Goal: Task Accomplishment & Management: Manage account settings

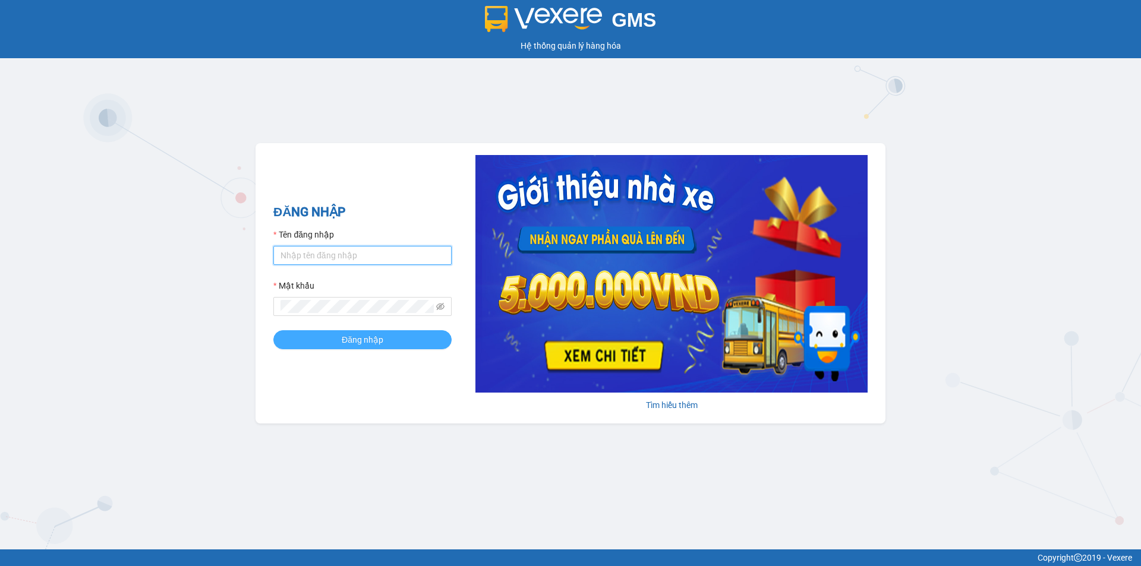
type input "camvan.tienoanh"
click at [369, 339] on span "Đăng nhập" at bounding box center [363, 339] width 42 height 13
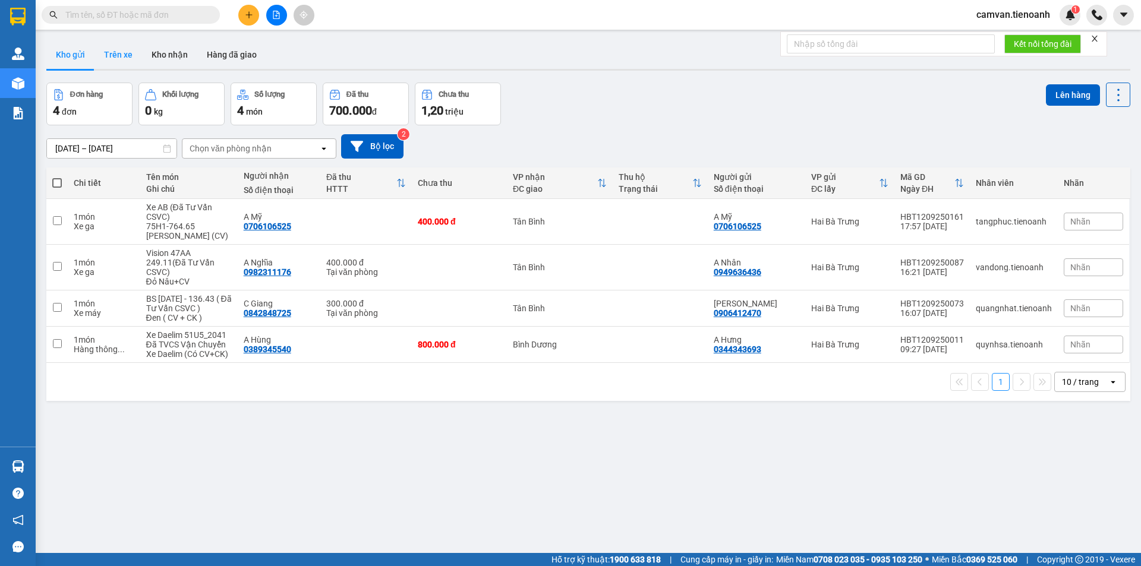
click at [130, 55] on button "Trên xe" at bounding box center [119, 54] width 48 height 29
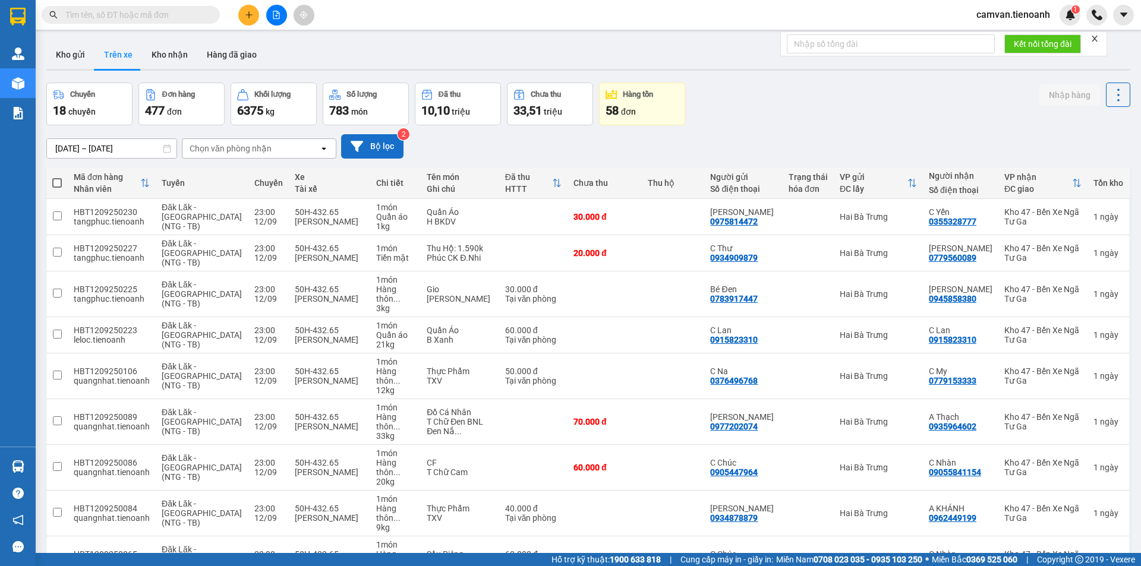
click at [368, 145] on button "Bộ lọc" at bounding box center [372, 146] width 62 height 24
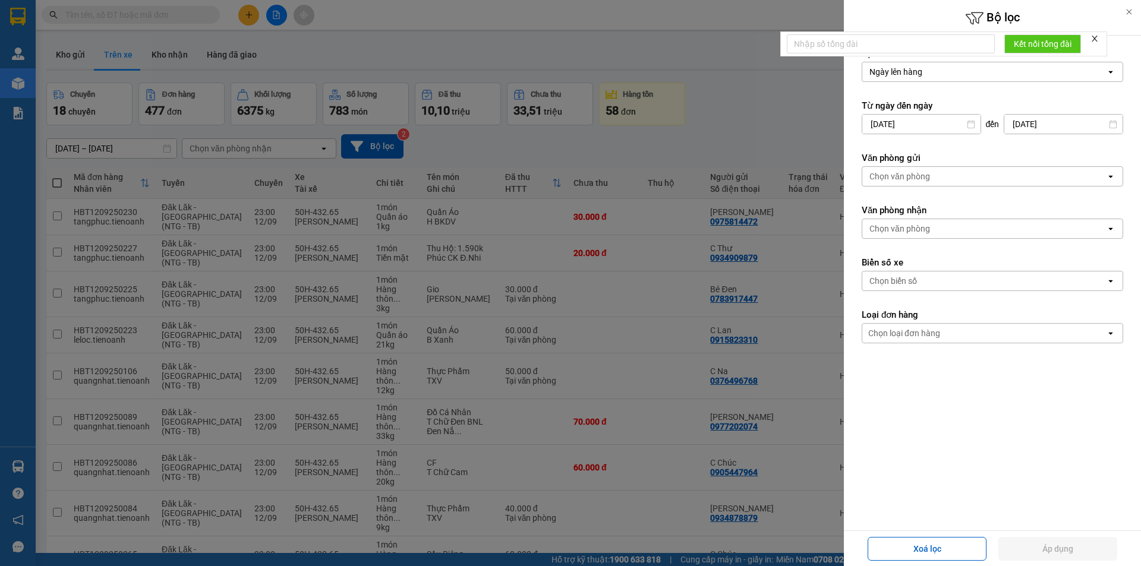
click at [921, 226] on div "Chọn văn phòng" at bounding box center [900, 229] width 61 height 12
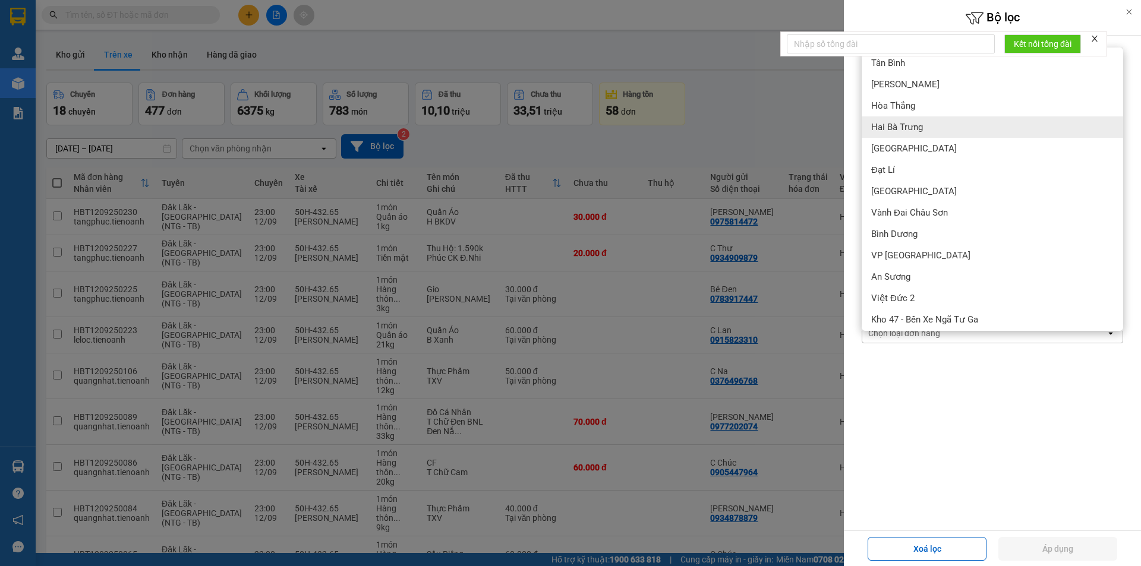
click at [903, 131] on span "Hai Bà Trưng" at bounding box center [897, 127] width 52 height 12
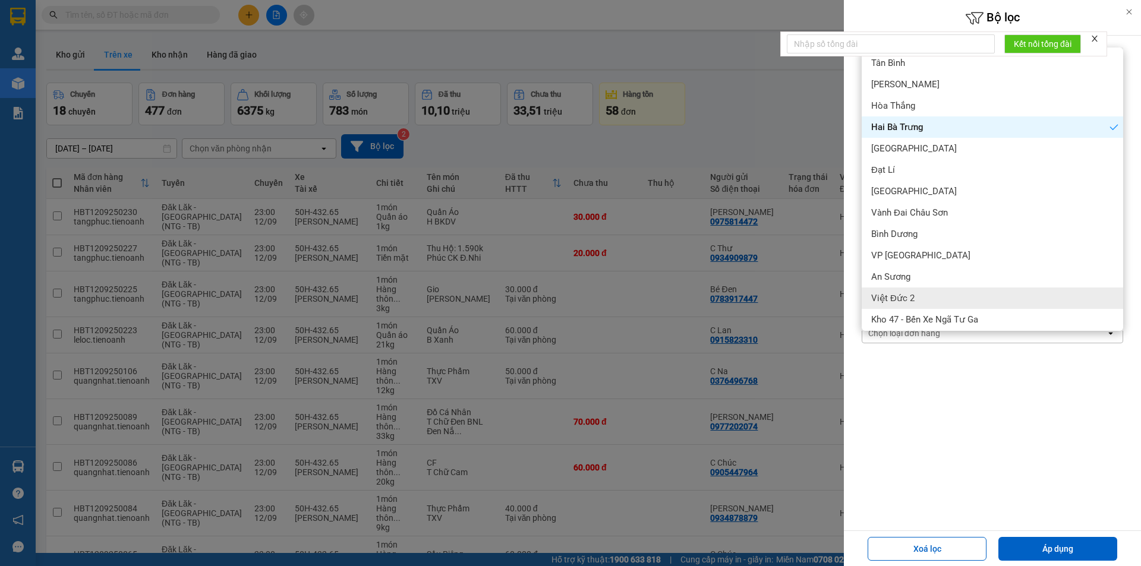
click at [931, 440] on form "Lọc theo Ngày lên hàng open Từ ngày đến [DATE] Press the down arrow key to inte…" at bounding box center [993, 249] width 262 height 403
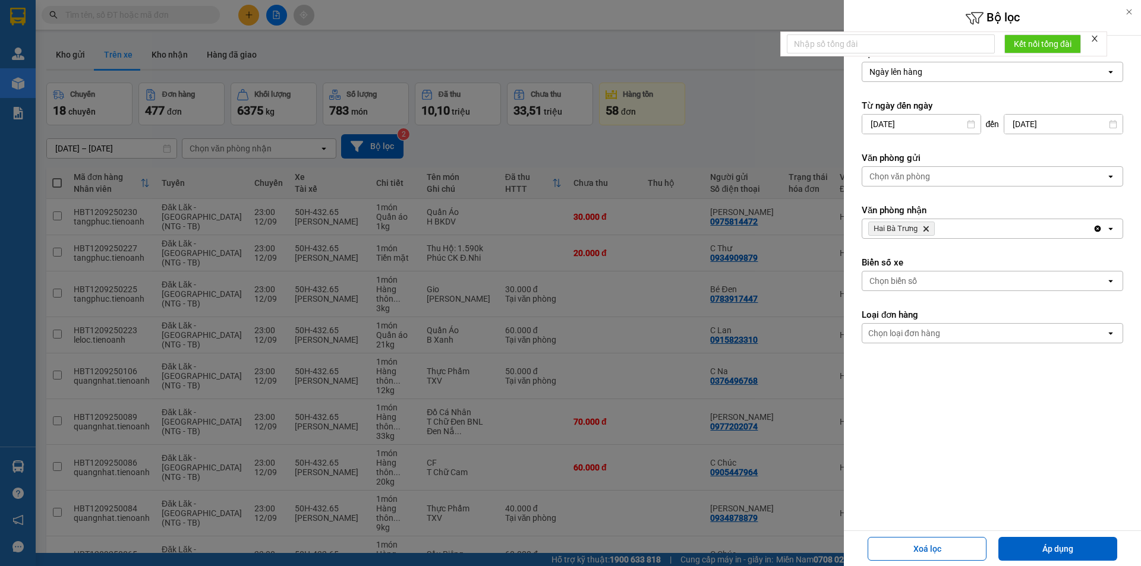
click at [925, 330] on div "Chọn loại đơn hàng" at bounding box center [904, 334] width 72 height 12
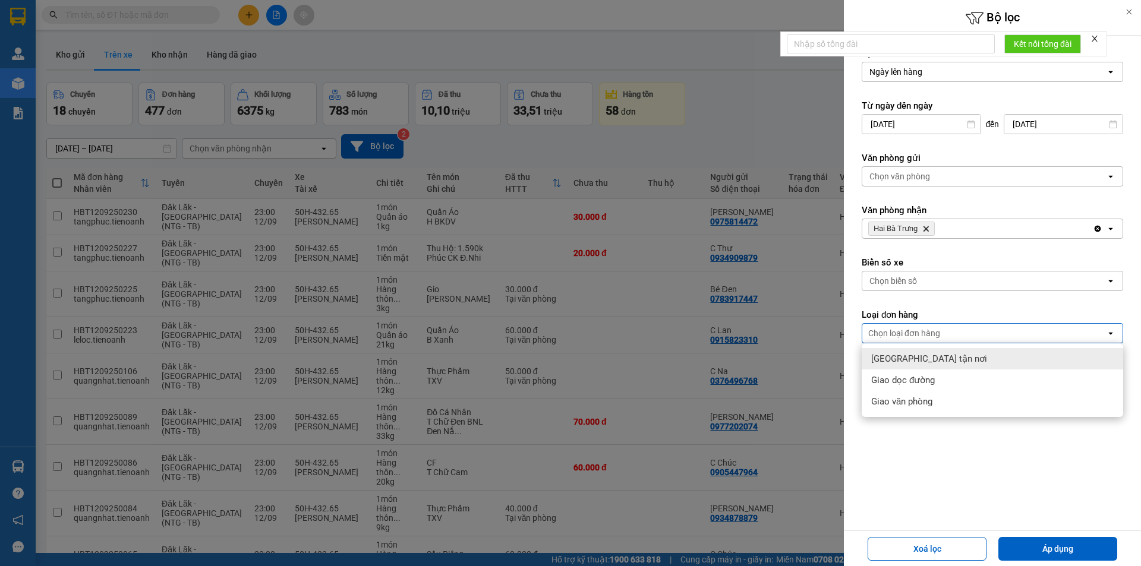
click at [918, 355] on span "[GEOGRAPHIC_DATA] tận nơi" at bounding box center [929, 359] width 116 height 12
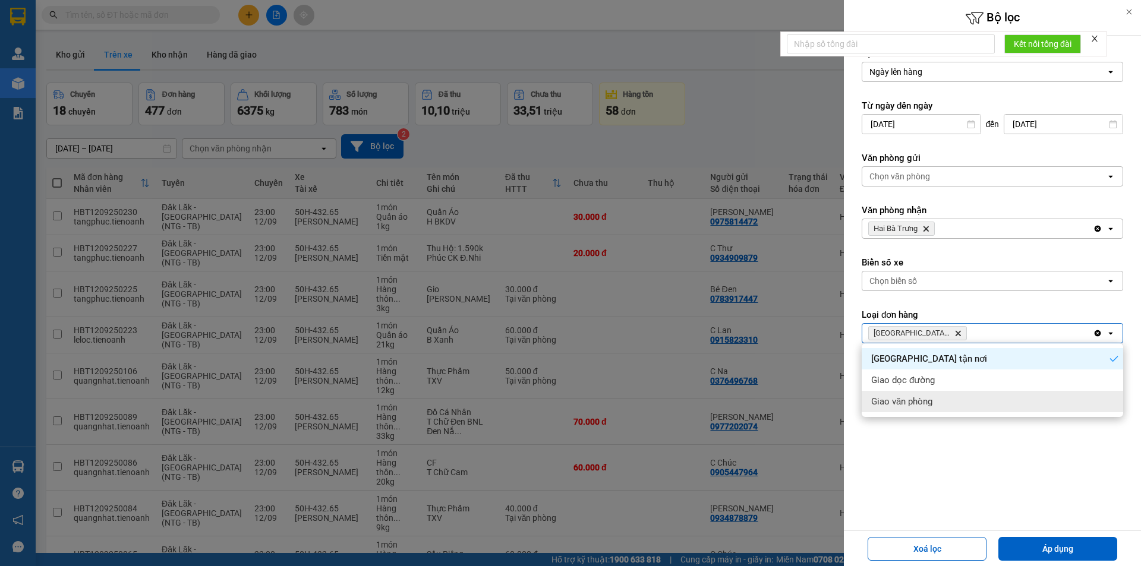
click at [924, 464] on div "Lọc theo Ngày lên hàng open Từ ngày đến [DATE] Press the down arrow key to inte…" at bounding box center [992, 283] width 297 height 495
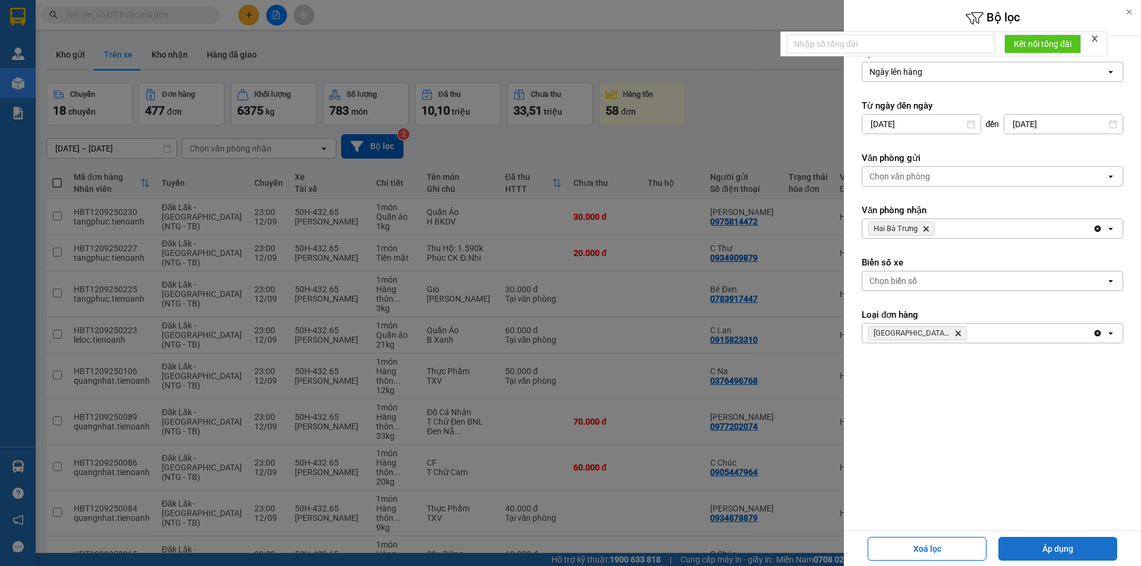
click at [1063, 545] on button "Áp dụng" at bounding box center [1058, 549] width 119 height 24
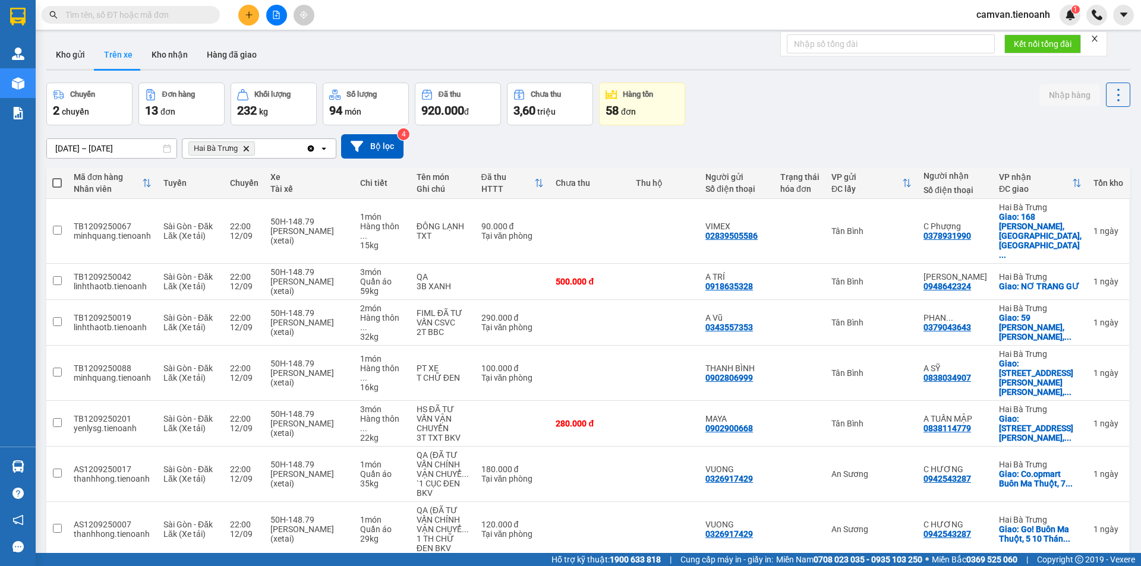
scroll to position [114, 0]
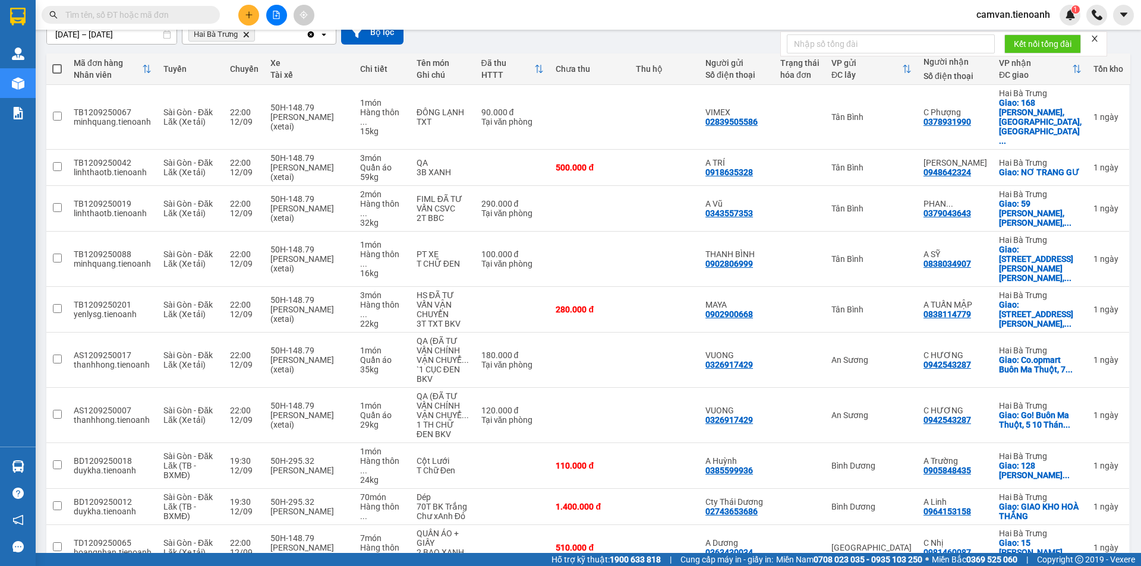
click at [1084, 498] on span "100 / trang" at bounding box center [1076, 498] width 43 height 12
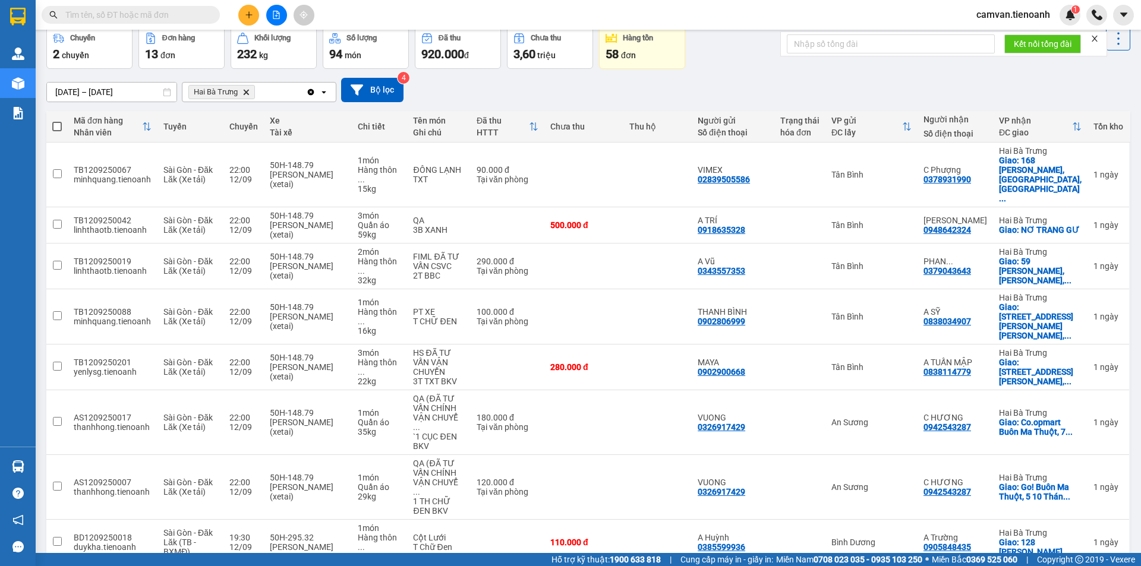
scroll to position [0, 0]
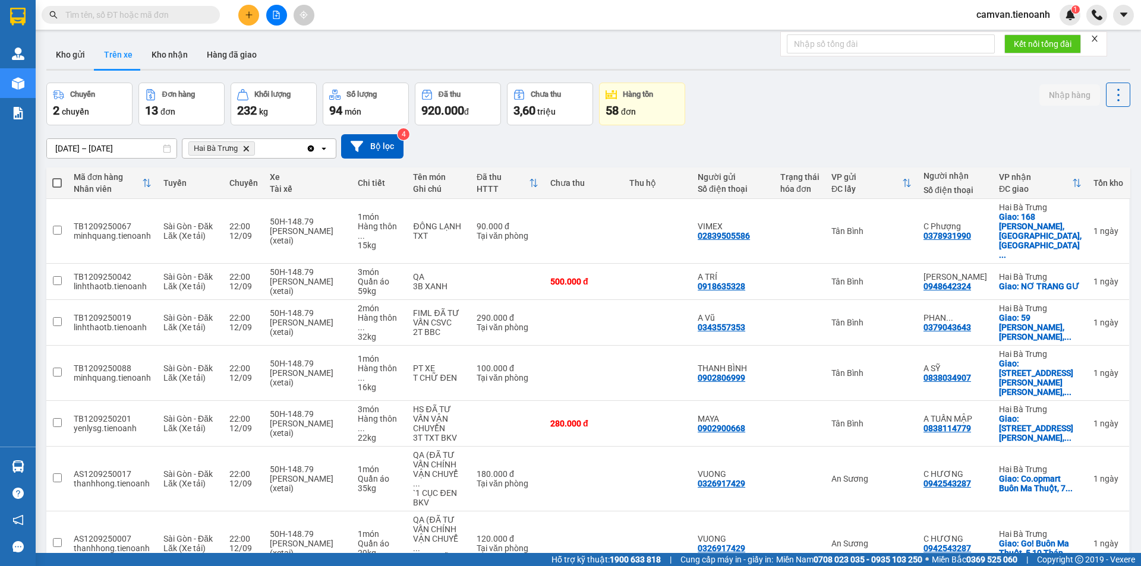
click at [56, 185] on span at bounding box center [57, 183] width 10 height 10
click at [57, 177] on input "checkbox" at bounding box center [57, 177] width 0 height 0
checkbox input "true"
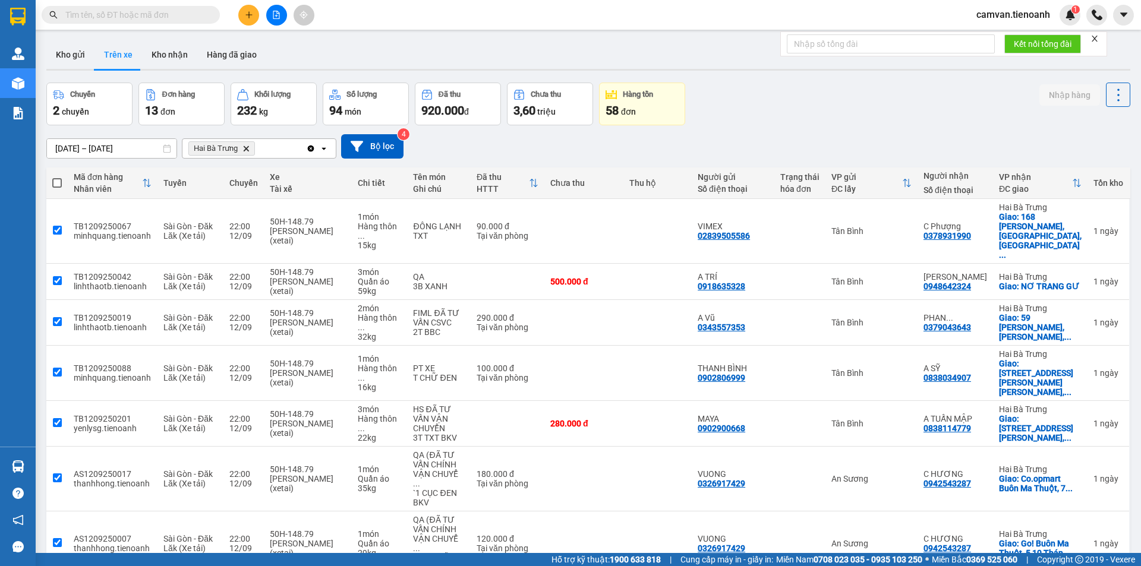
checkbox input "true"
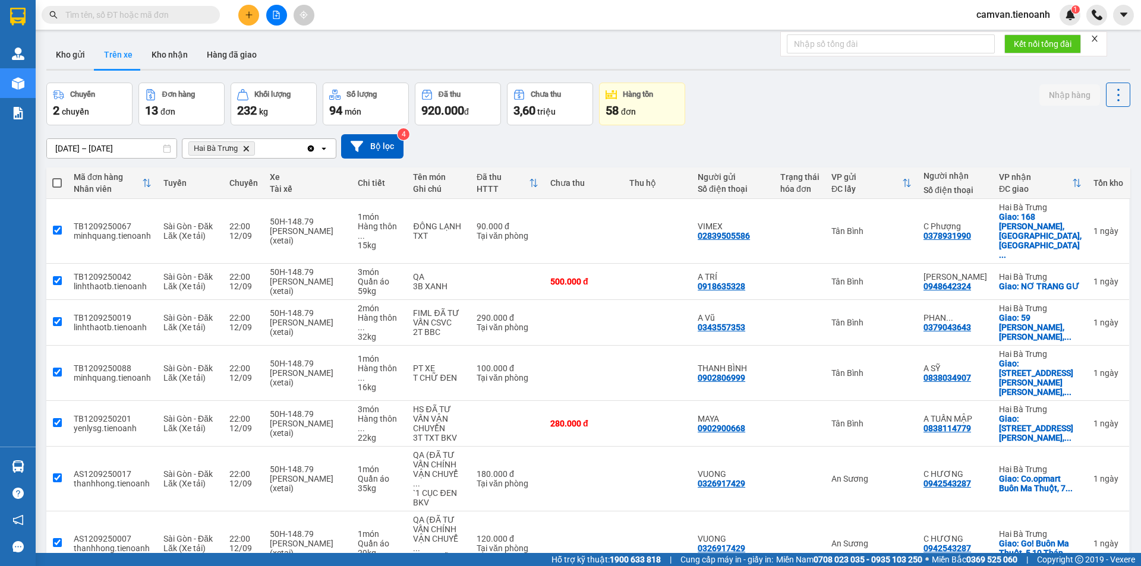
checkbox input "true"
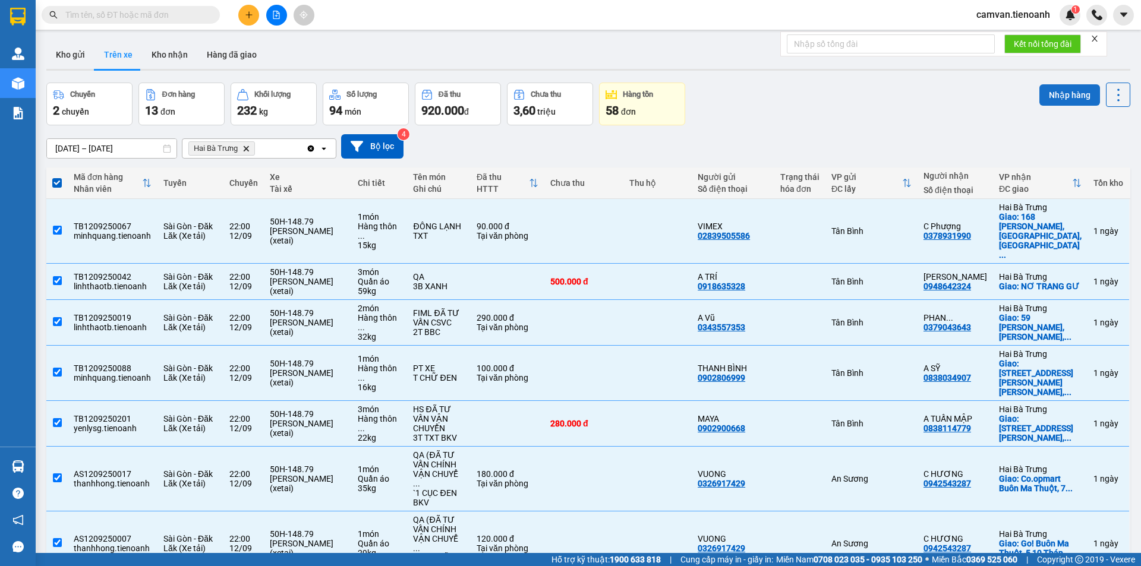
click at [1041, 98] on button "Nhập hàng" at bounding box center [1070, 94] width 61 height 21
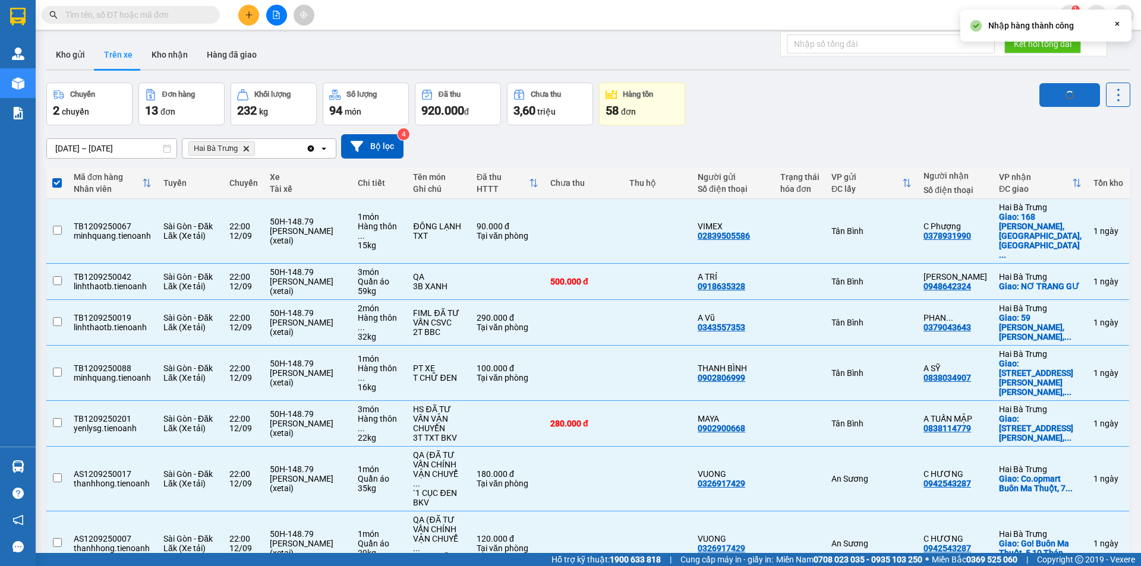
checkbox input "false"
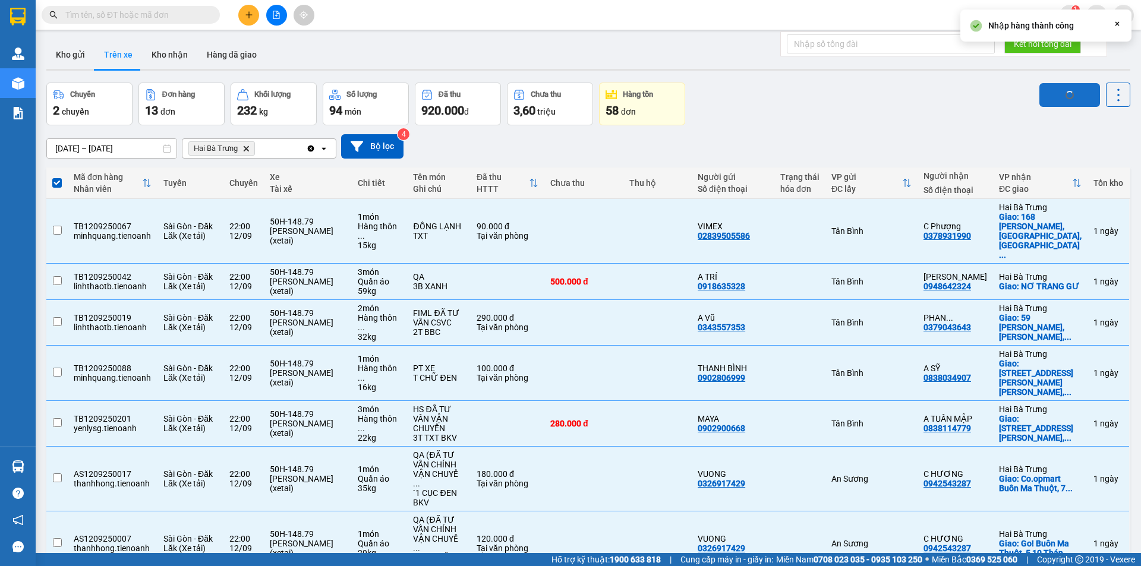
checkbox input "false"
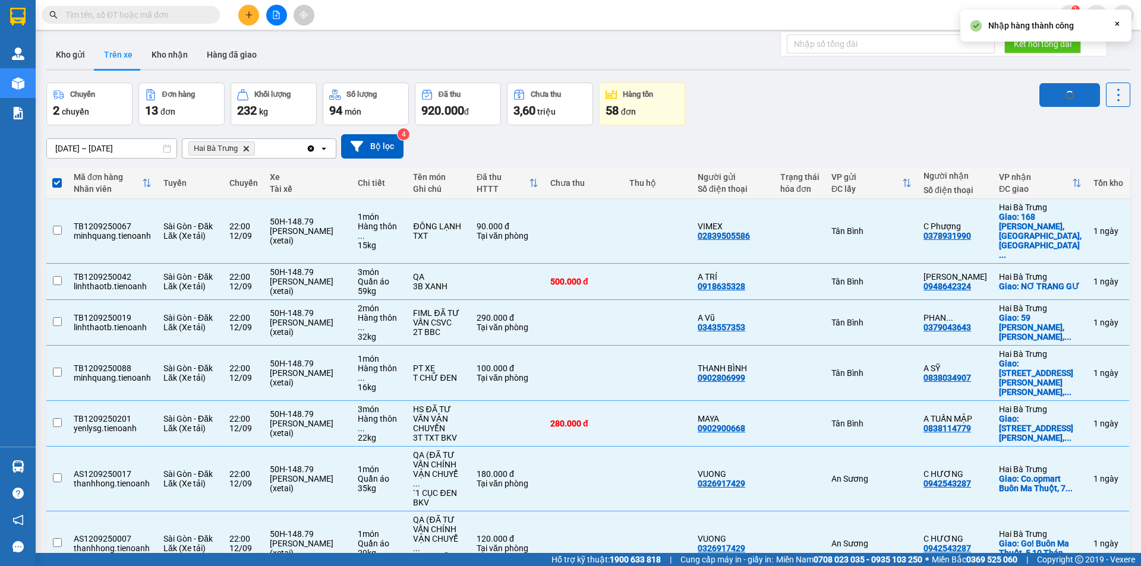
checkbox input "false"
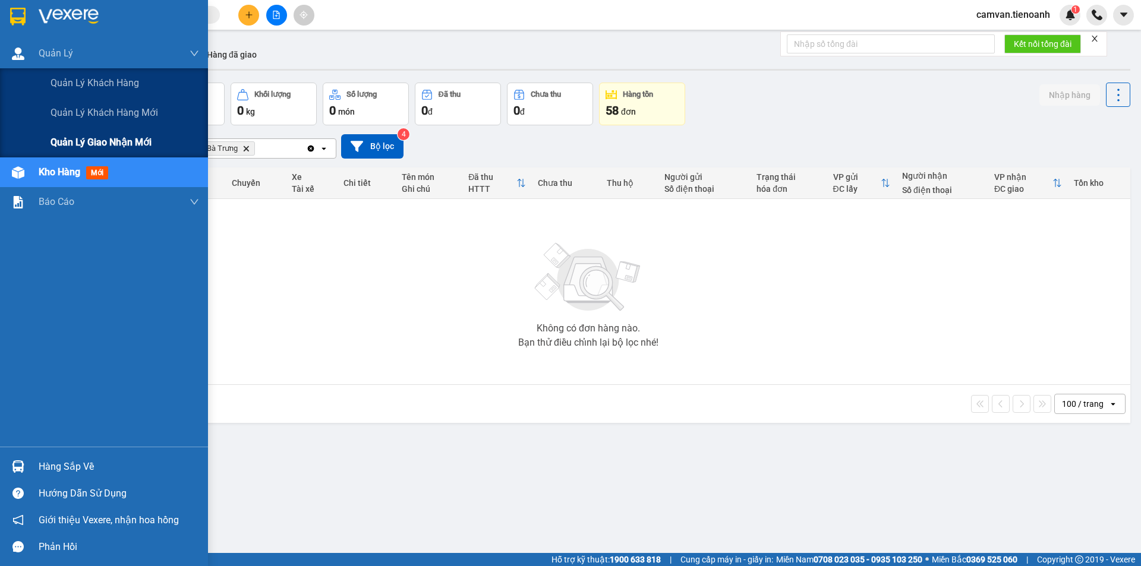
click at [58, 140] on span "Quản lý giao nhận mới" at bounding box center [101, 142] width 101 height 15
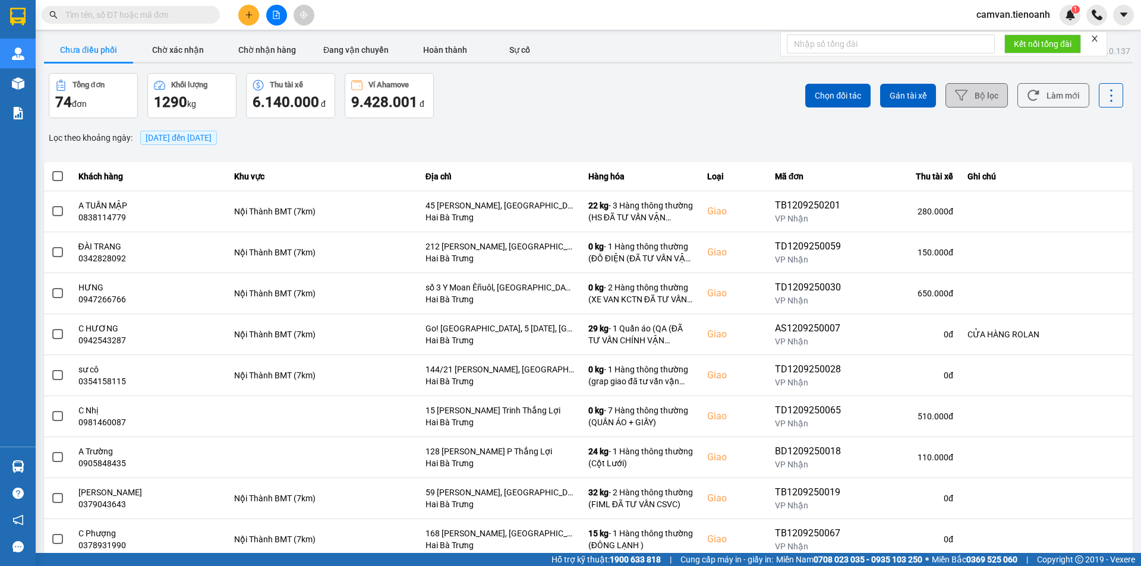
click at [966, 100] on button "Bộ lọc" at bounding box center [977, 95] width 62 height 24
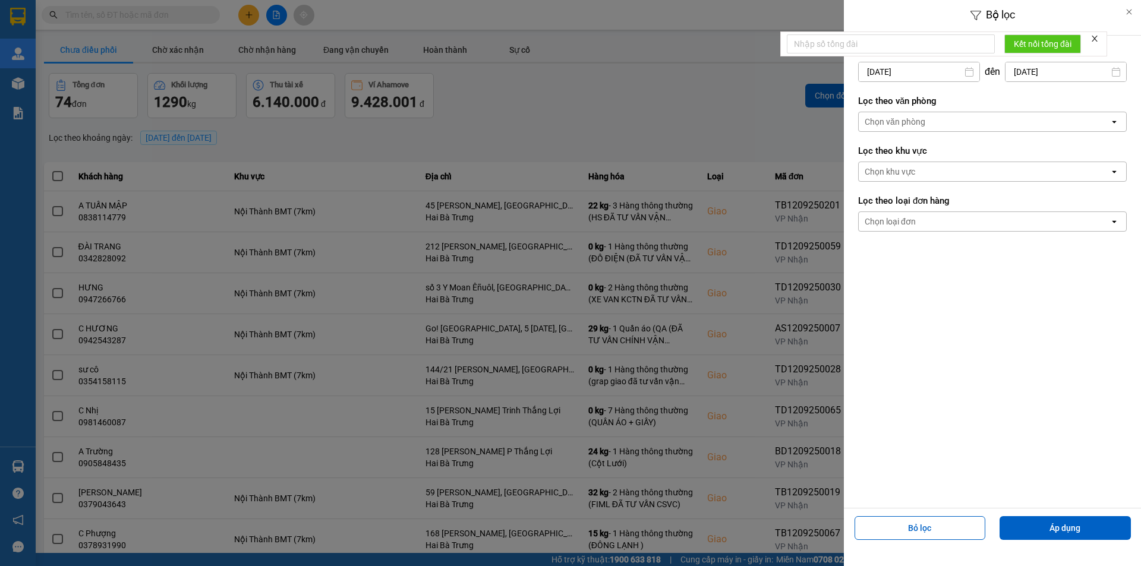
click at [923, 122] on div "Chọn văn phòng" at bounding box center [895, 122] width 61 height 12
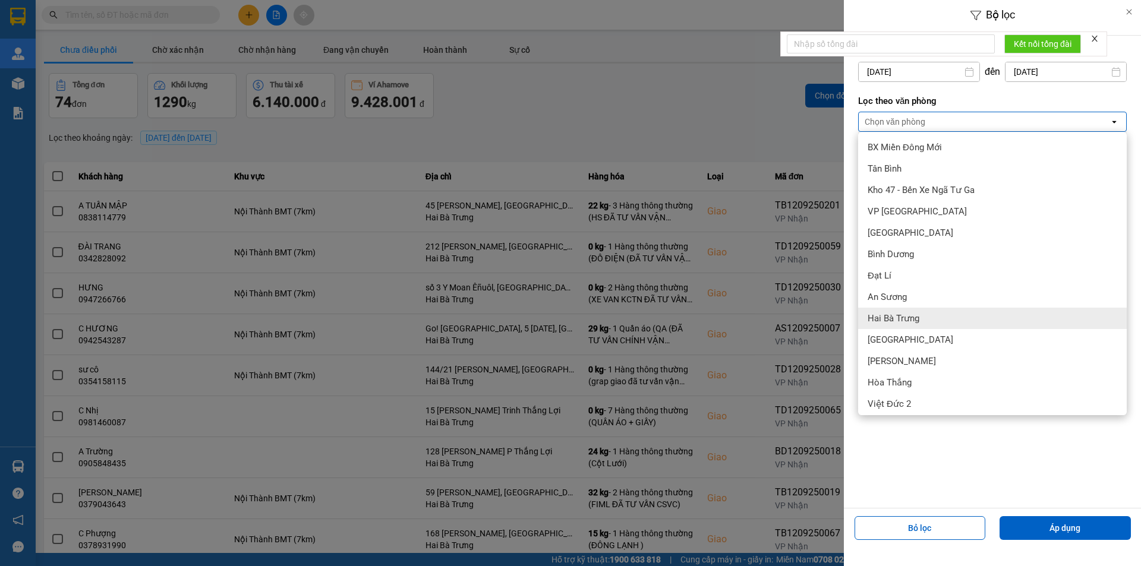
click at [897, 315] on span "Hai Bà Trưng" at bounding box center [894, 319] width 52 height 12
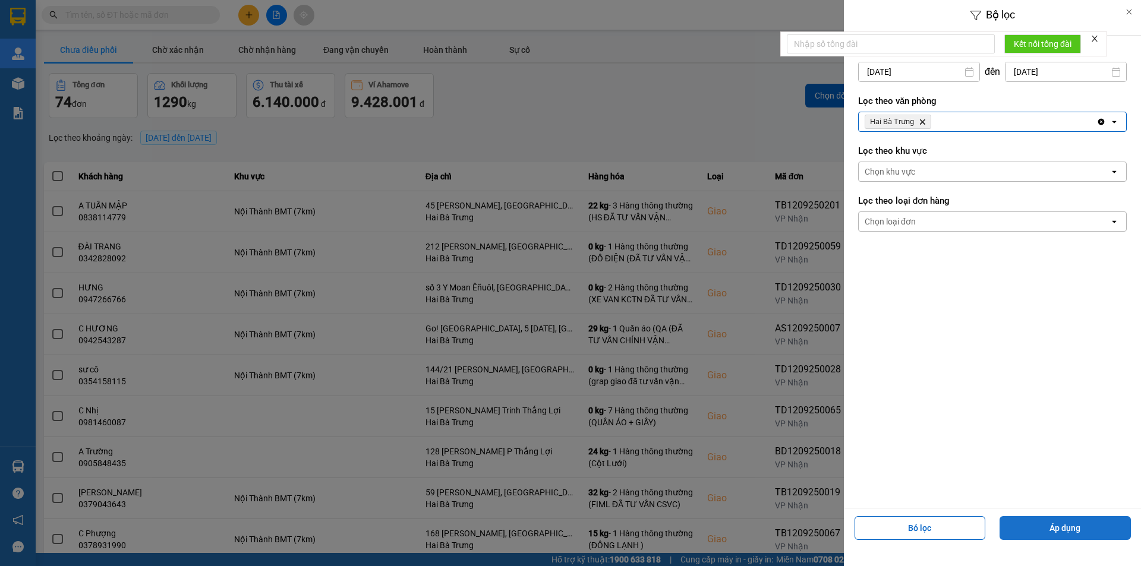
click at [1079, 527] on button "Áp dụng" at bounding box center [1065, 529] width 131 height 24
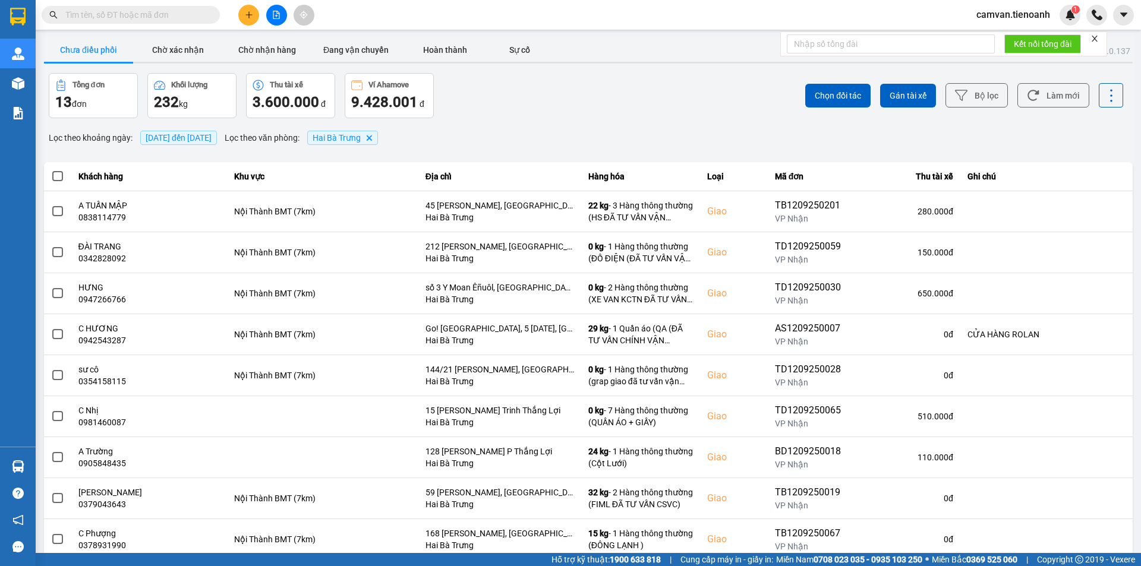
scroll to position [75, 0]
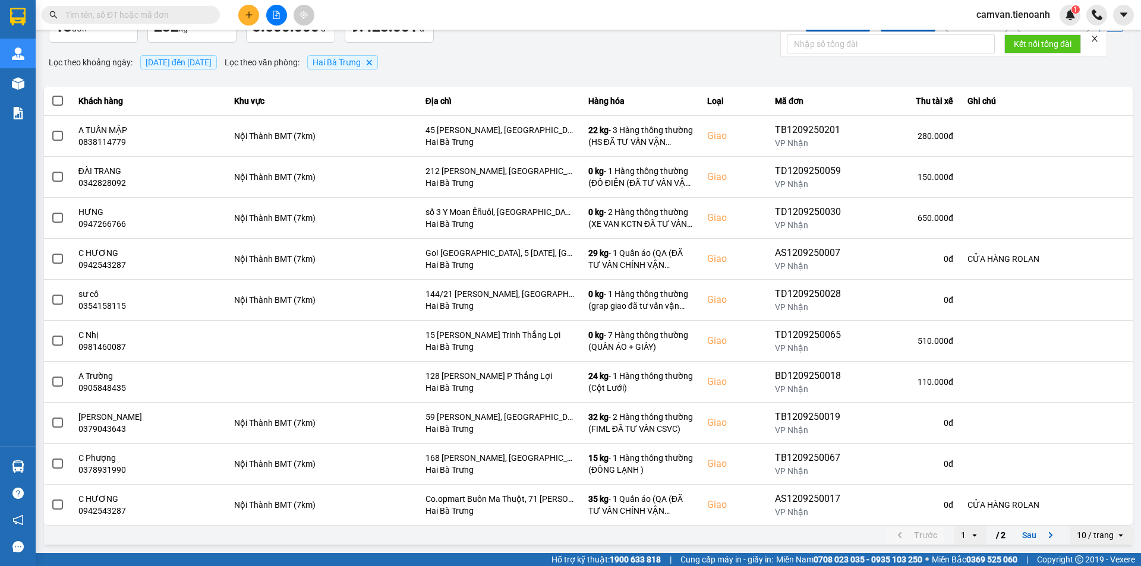
click at [1116, 536] on icon "open" at bounding box center [1121, 536] width 10 height 10
click at [1103, 510] on div "100 / trang" at bounding box center [1092, 510] width 43 height 12
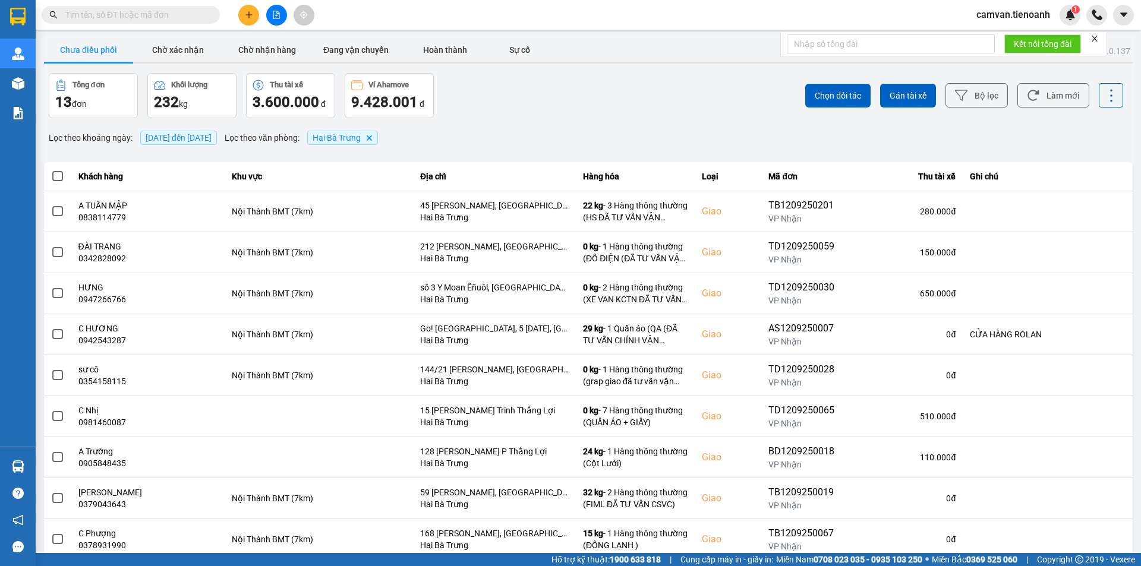
click at [56, 174] on span at bounding box center [57, 176] width 11 height 11
click at [51, 170] on input "checkbox" at bounding box center [51, 170] width 0 height 0
click at [894, 92] on span "Gán tài xế" at bounding box center [908, 96] width 37 height 12
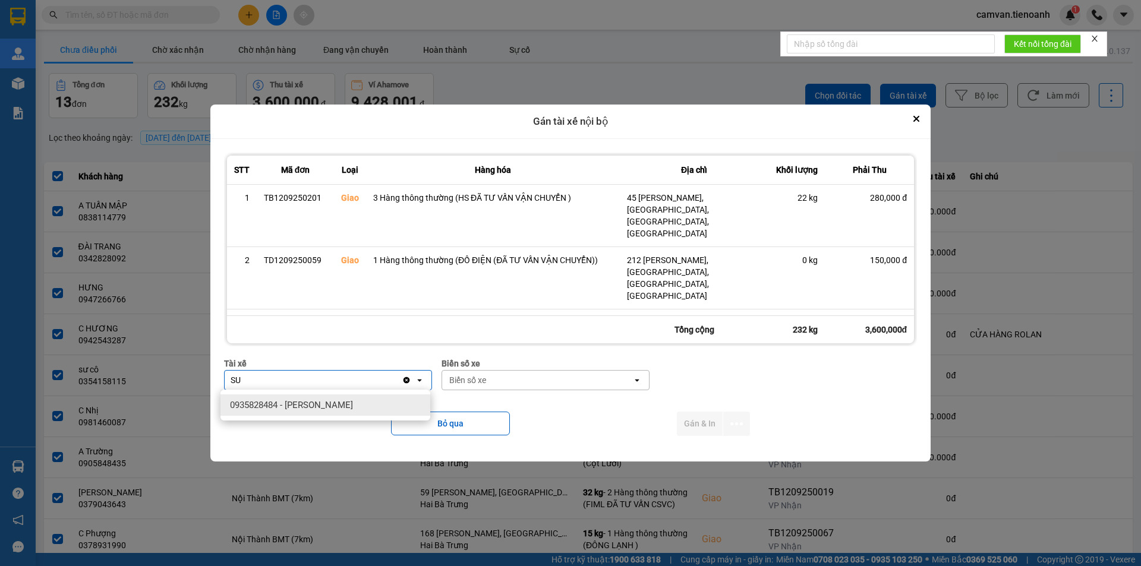
type input "SU"
click at [296, 402] on span "0935828484 - [PERSON_NAME]" at bounding box center [291, 405] width 123 height 12
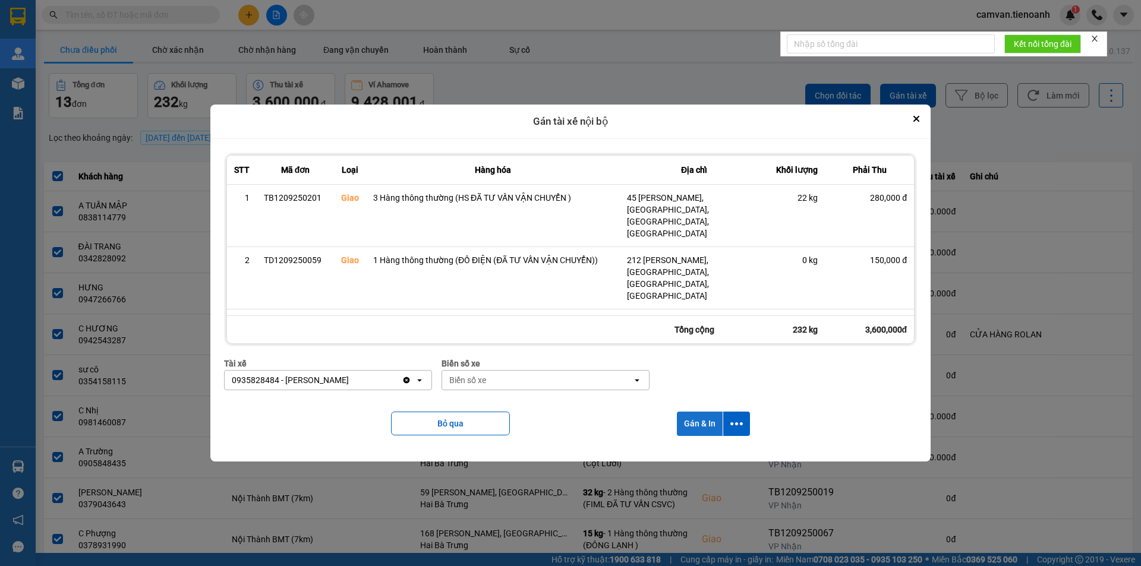
click at [692, 422] on button "Gán & In" at bounding box center [700, 424] width 46 height 24
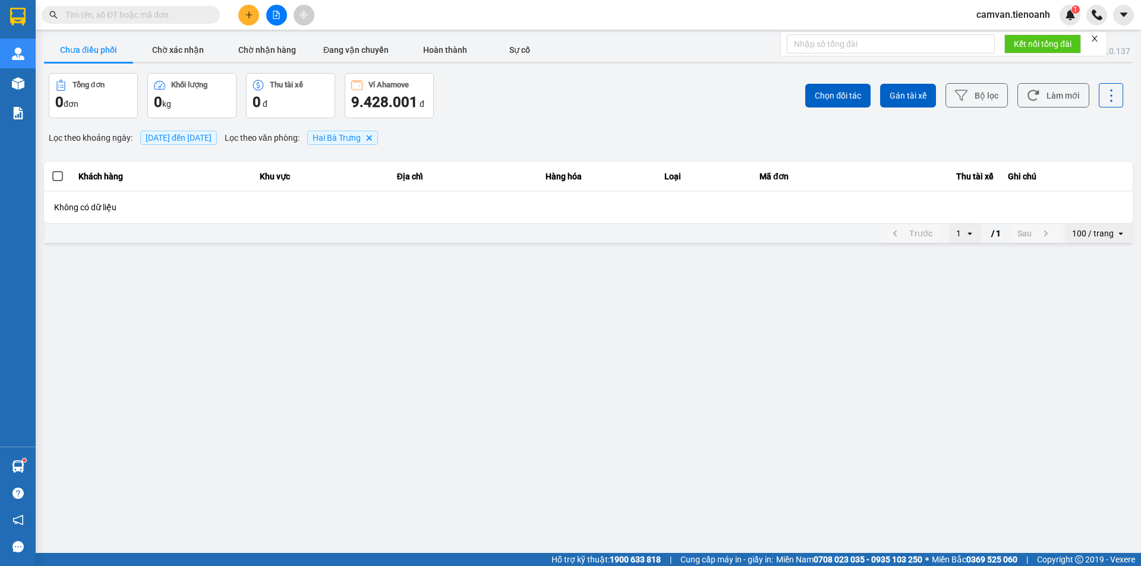
click at [162, 11] on input "text" at bounding box center [135, 14] width 140 height 13
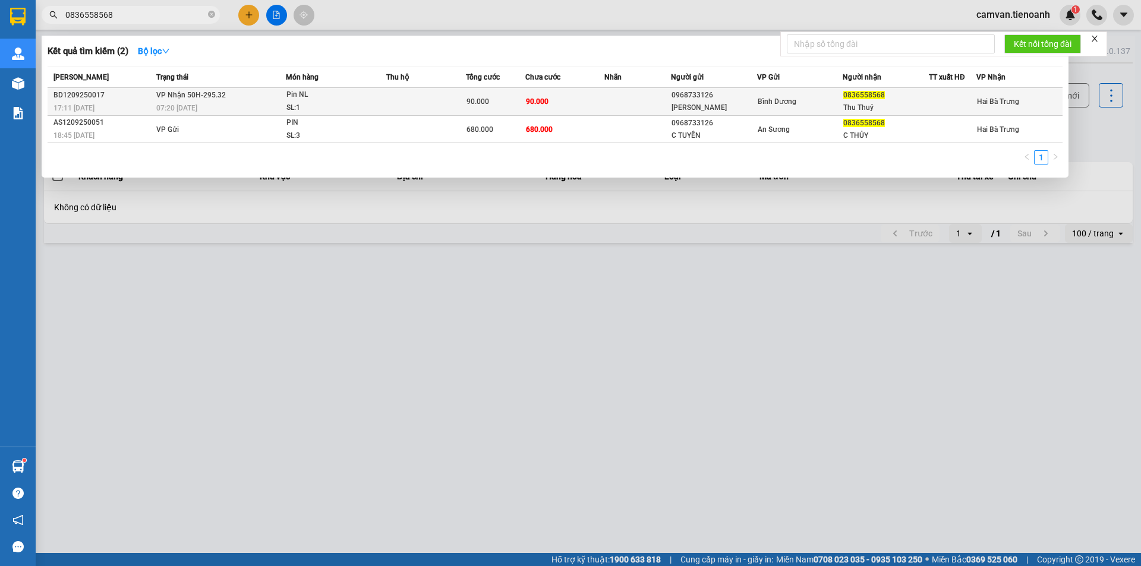
type input "0836558568"
click at [244, 106] on div "07:20 [DATE]" at bounding box center [220, 108] width 129 height 13
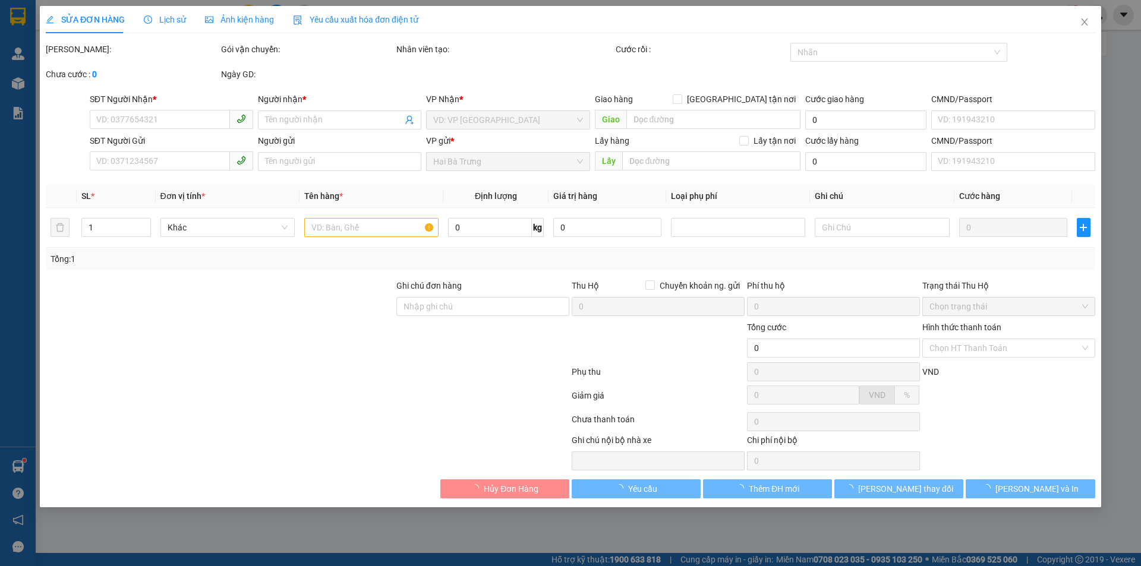
type input "0836558568"
type input "Thu Thuỷ"
type input "0968733126"
type input "[PERSON_NAME]"
type input "90.000"
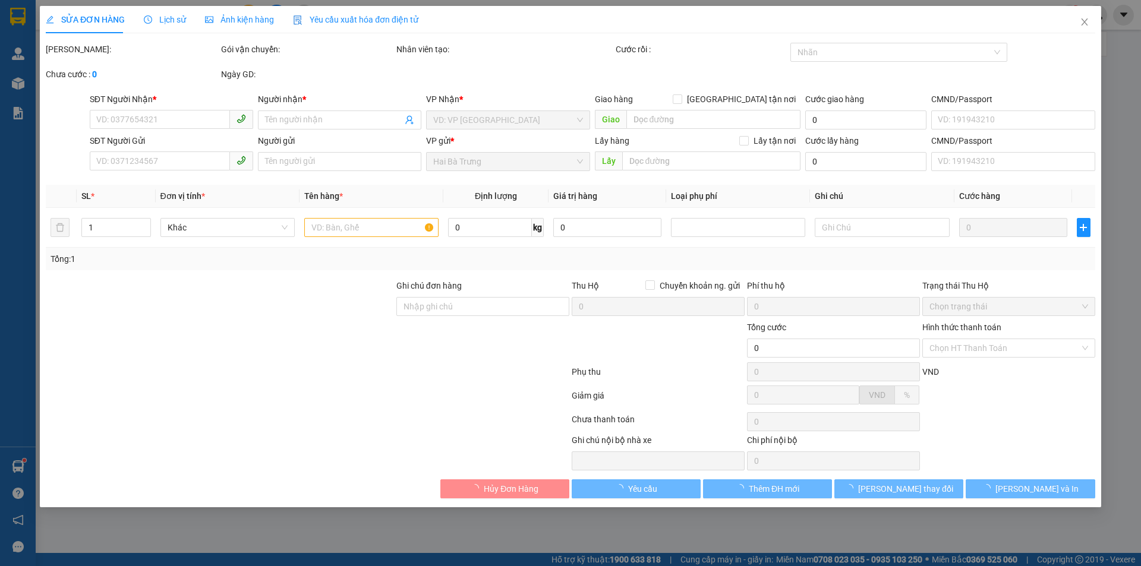
type input "90.000"
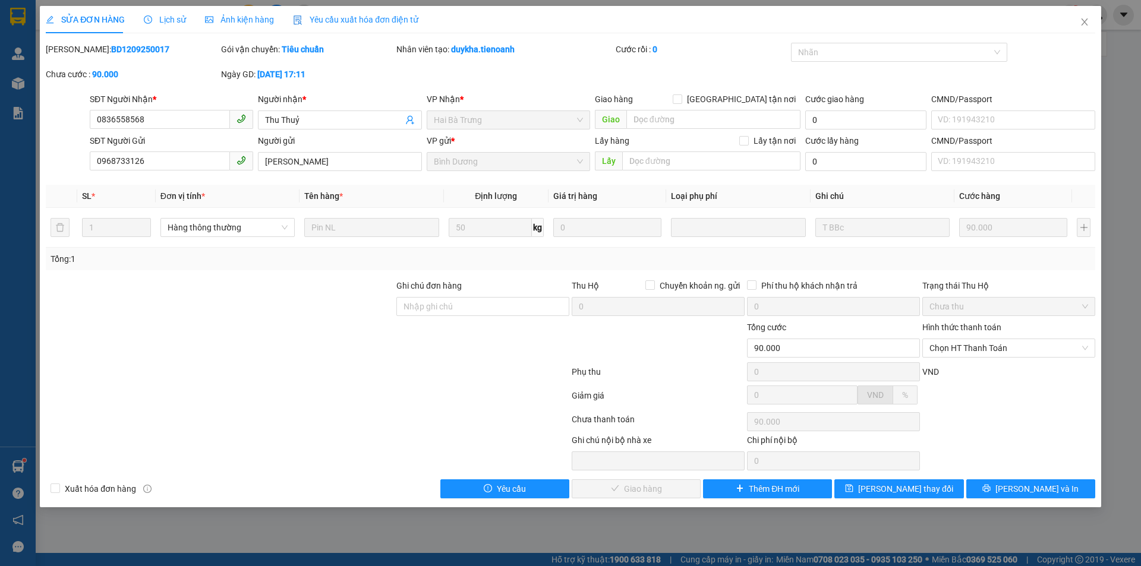
click at [160, 12] on div "Lịch sử" at bounding box center [165, 19] width 42 height 27
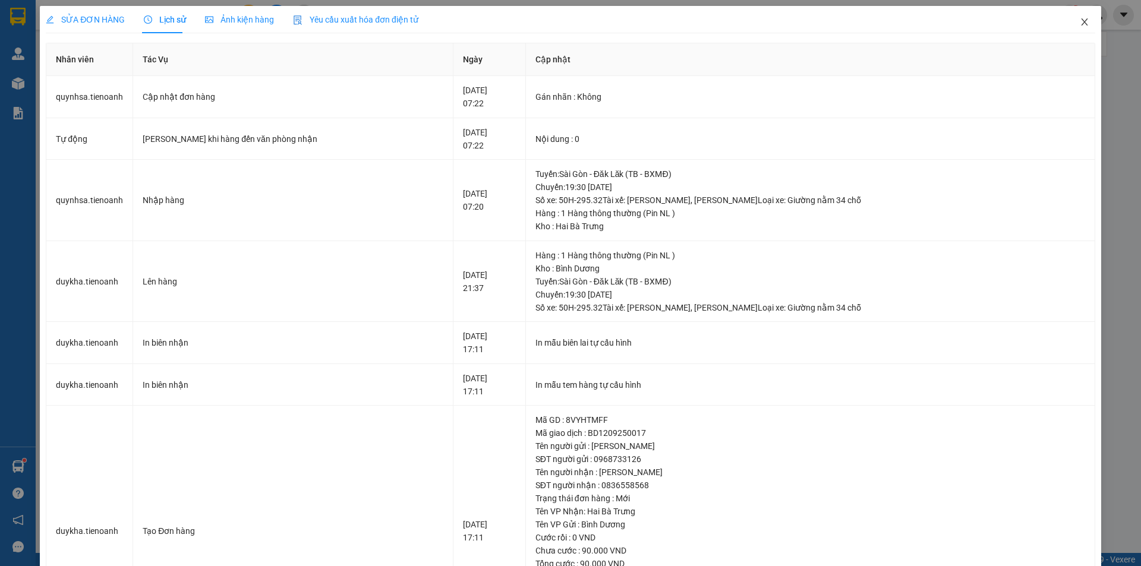
click at [1080, 21] on icon "close" at bounding box center [1085, 22] width 10 height 10
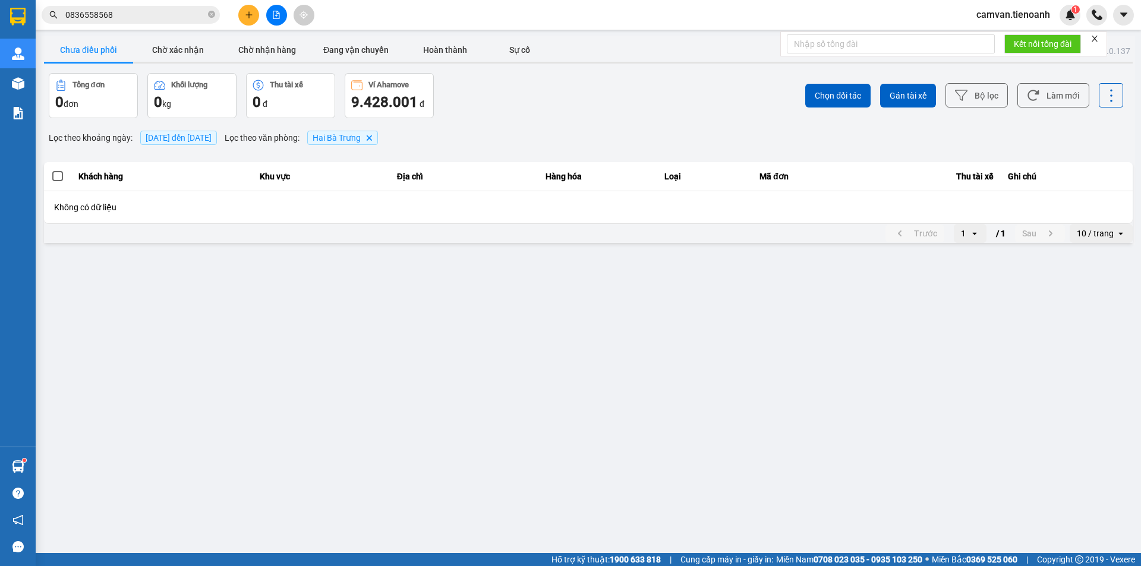
click at [133, 17] on input "0836558568" at bounding box center [135, 14] width 140 height 13
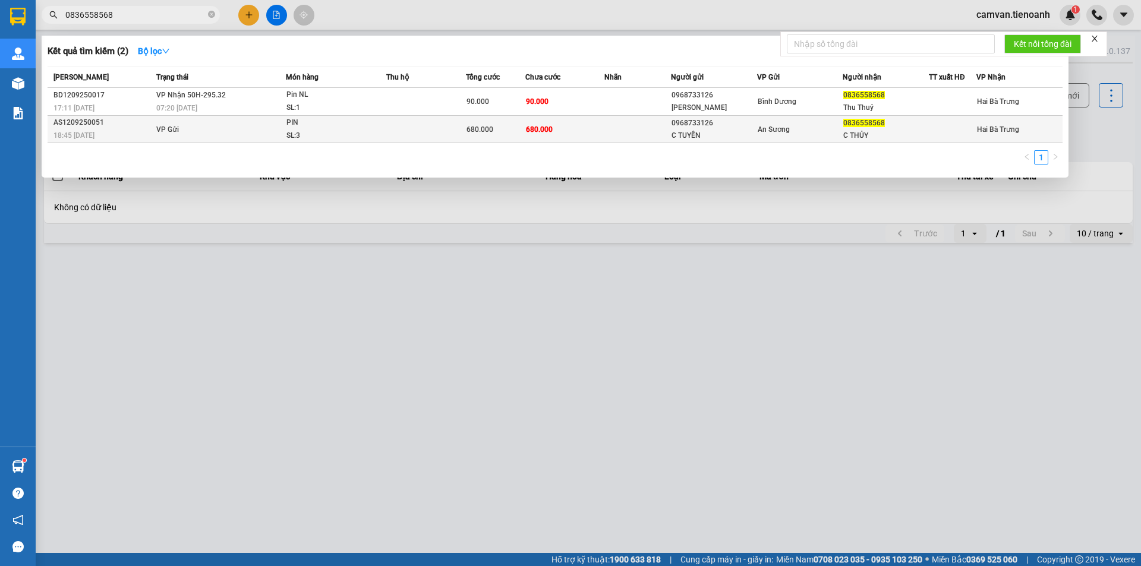
click at [238, 134] on td "VP Gửi" at bounding box center [219, 129] width 133 height 27
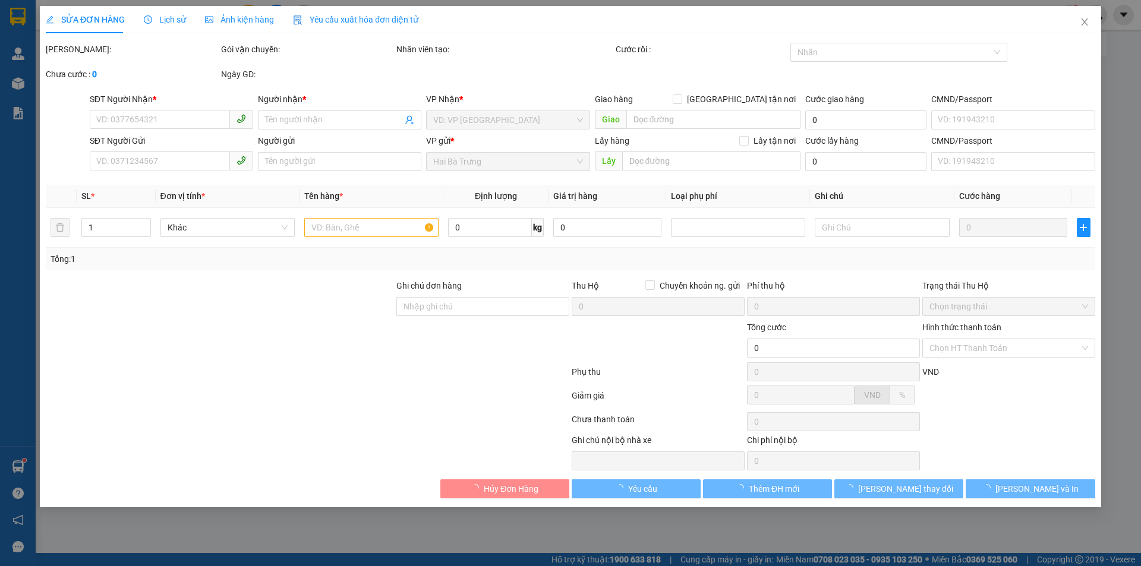
type input "0836558568"
type input "C THỦY"
type input "0968733126"
type input "C TUYỀN"
type input "680.000"
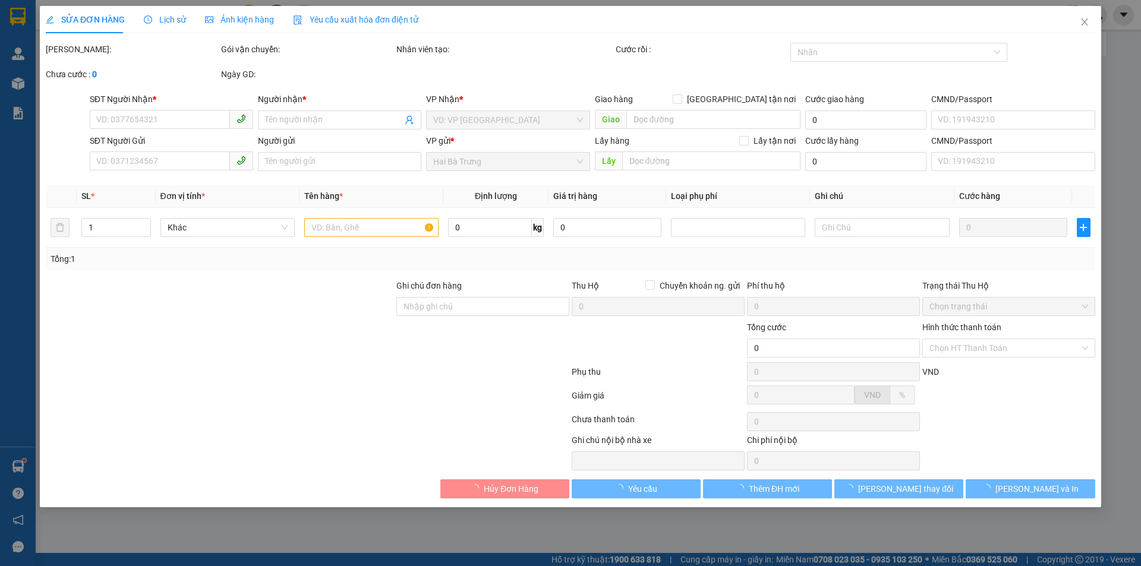
type input "680.000"
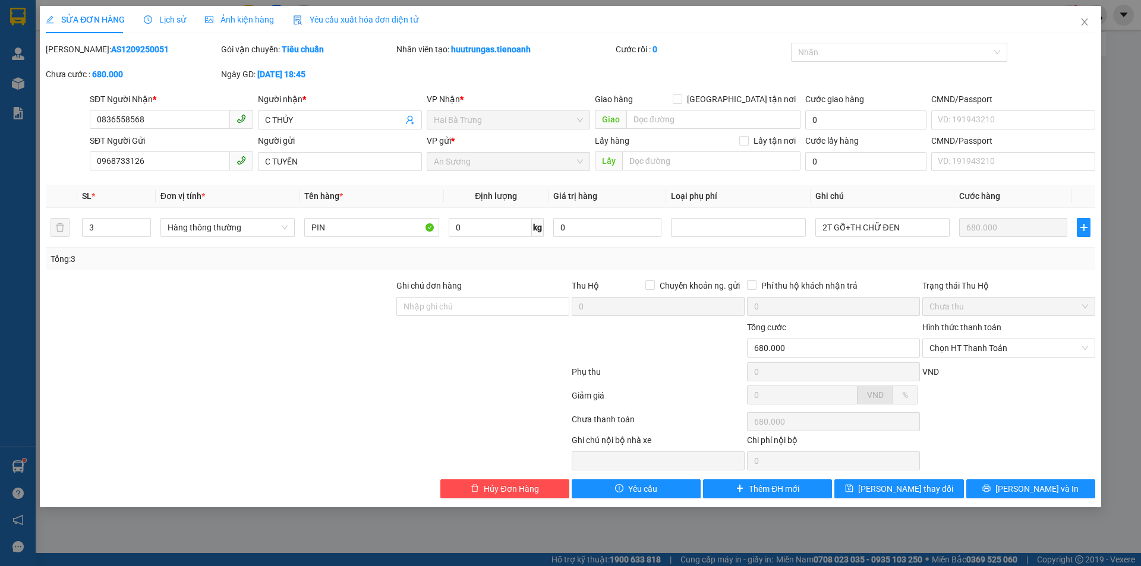
click at [164, 19] on span "Lịch sử" at bounding box center [165, 20] width 42 height 10
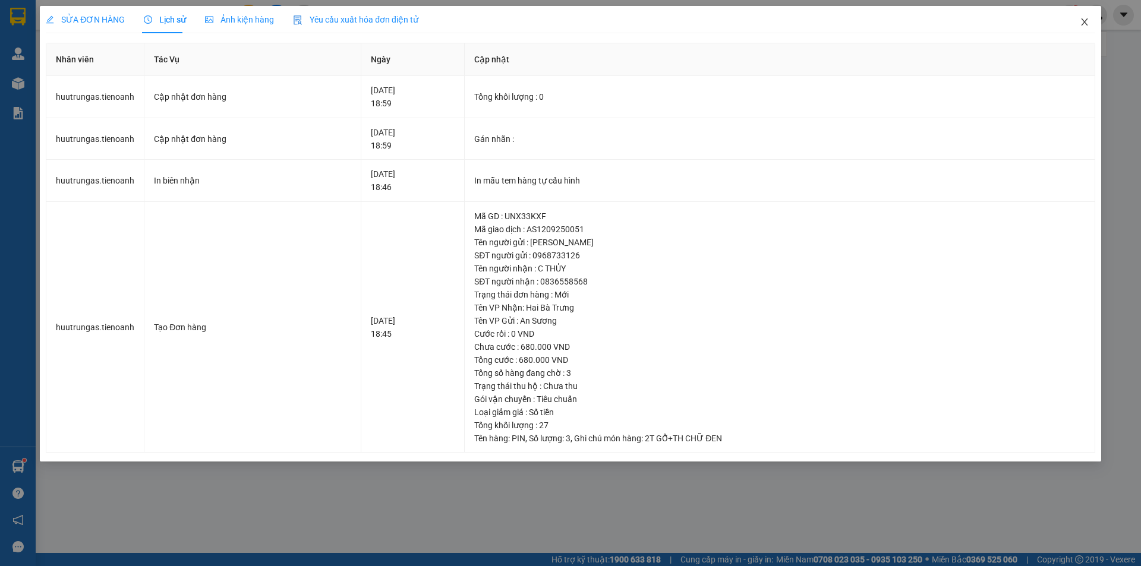
click at [1081, 23] on icon "close" at bounding box center [1085, 22] width 10 height 10
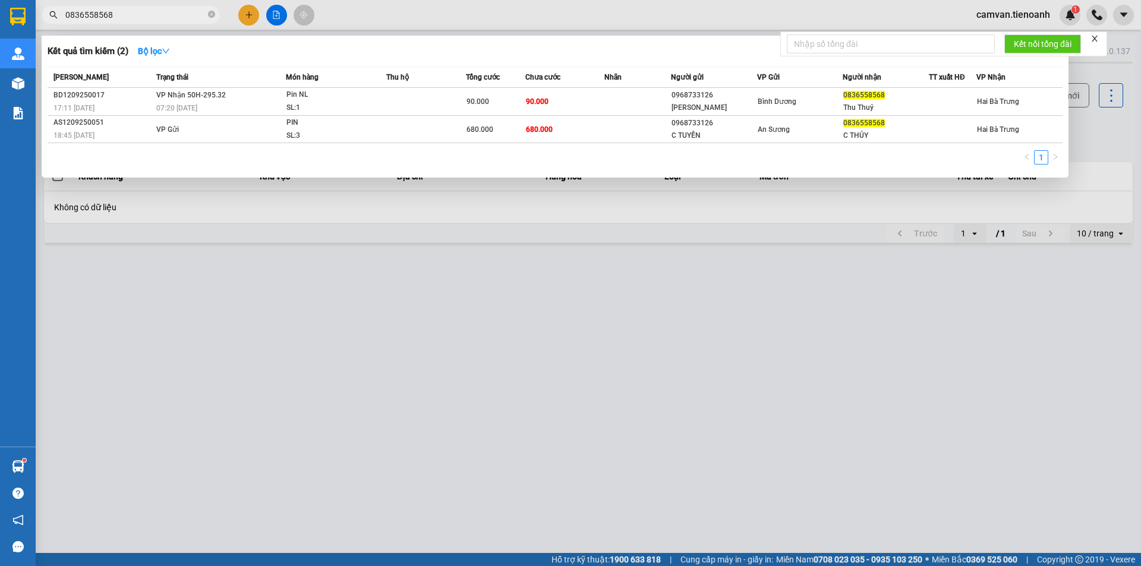
click at [160, 13] on input "0836558568" at bounding box center [135, 14] width 140 height 13
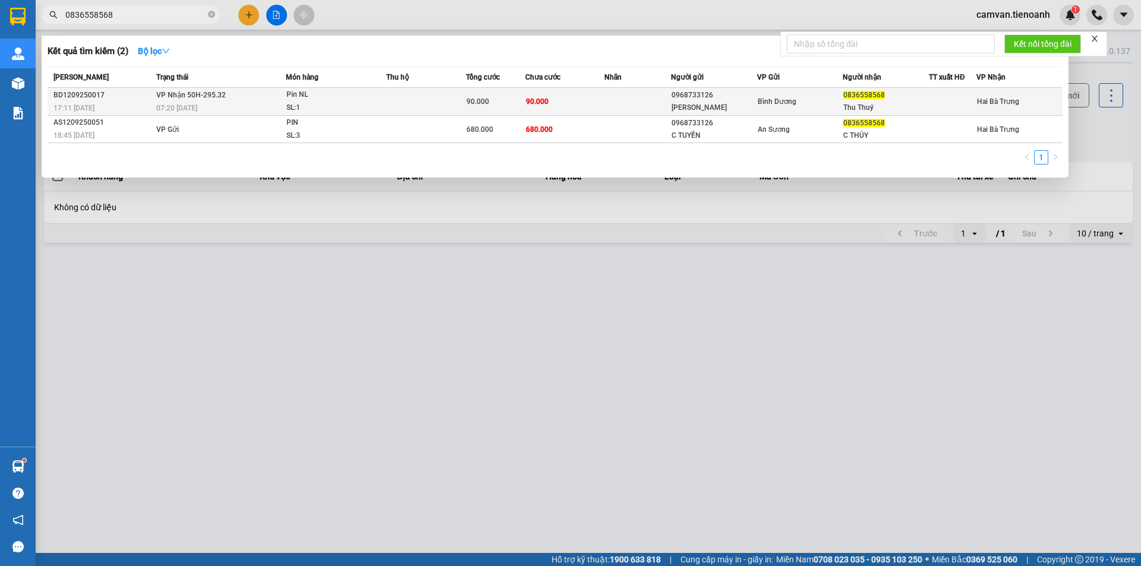
click at [235, 102] on div "07:20 [DATE]" at bounding box center [220, 108] width 129 height 13
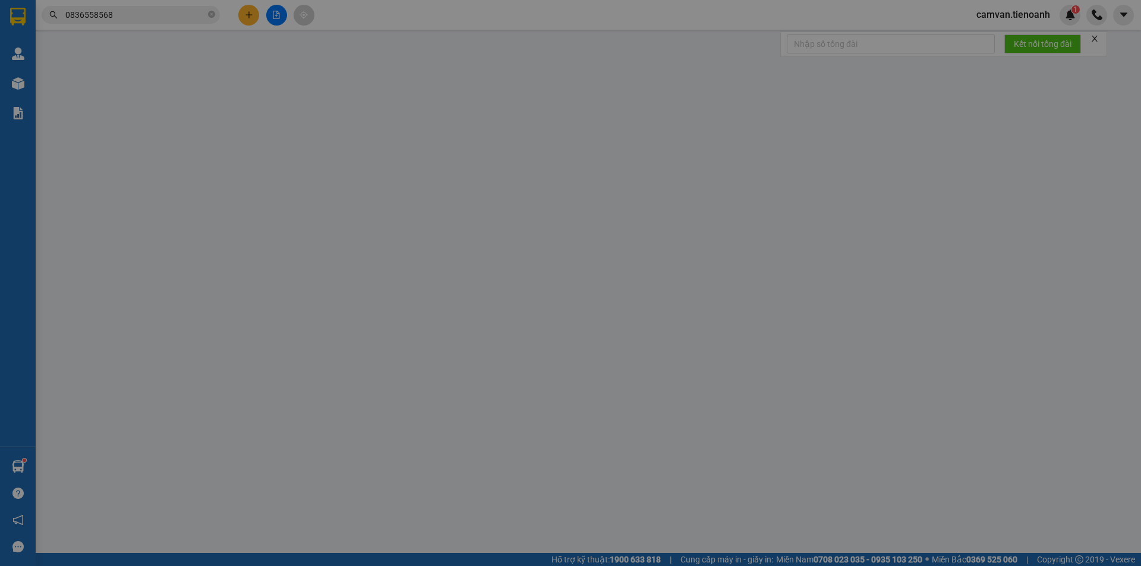
type input "0836558568"
type input "Thu Thuỷ"
type input "0968733126"
type input "[PERSON_NAME]"
type input "90.000"
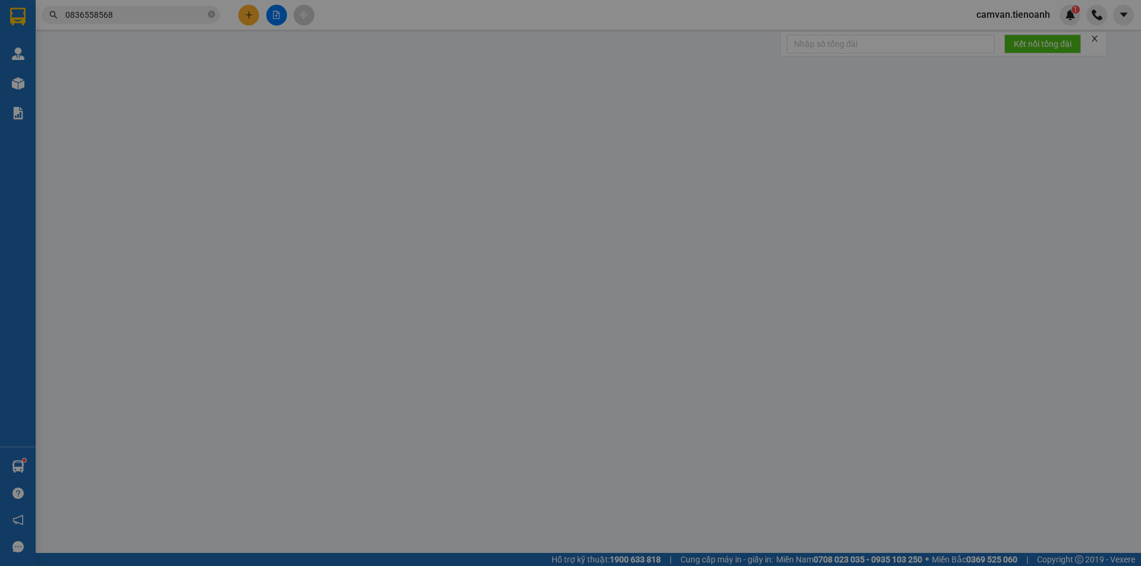
type input "90.000"
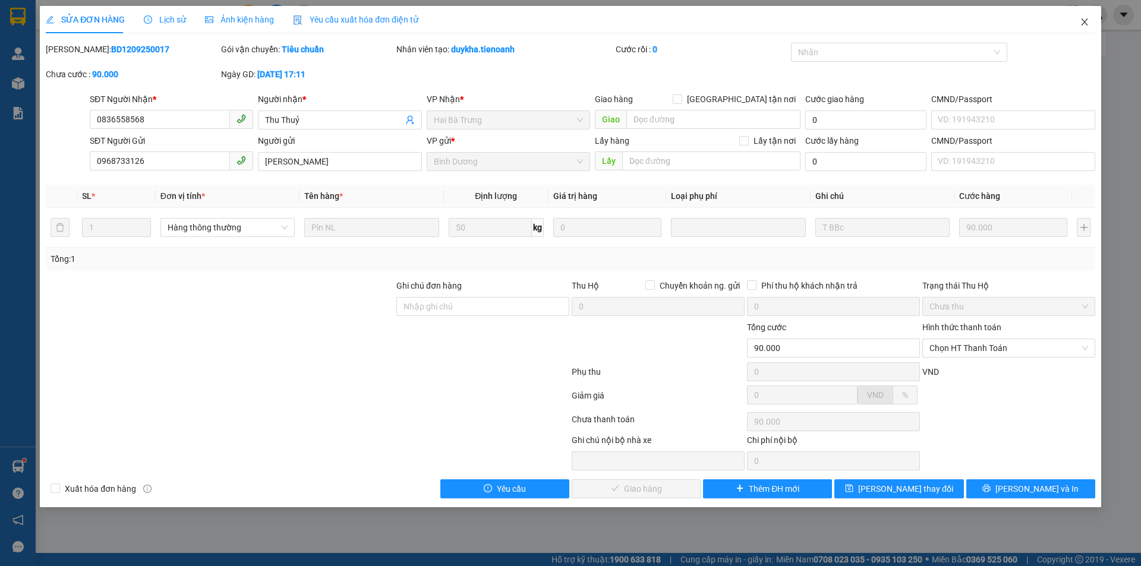
click at [1087, 24] on icon "close" at bounding box center [1084, 21] width 7 height 7
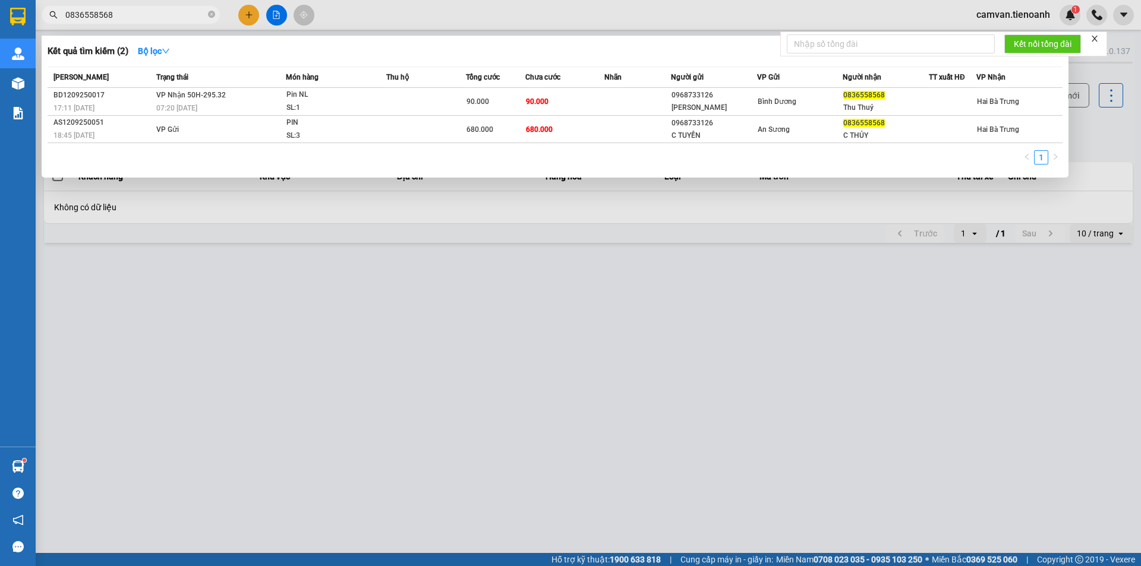
click at [119, 15] on input "0836558568" at bounding box center [135, 14] width 140 height 13
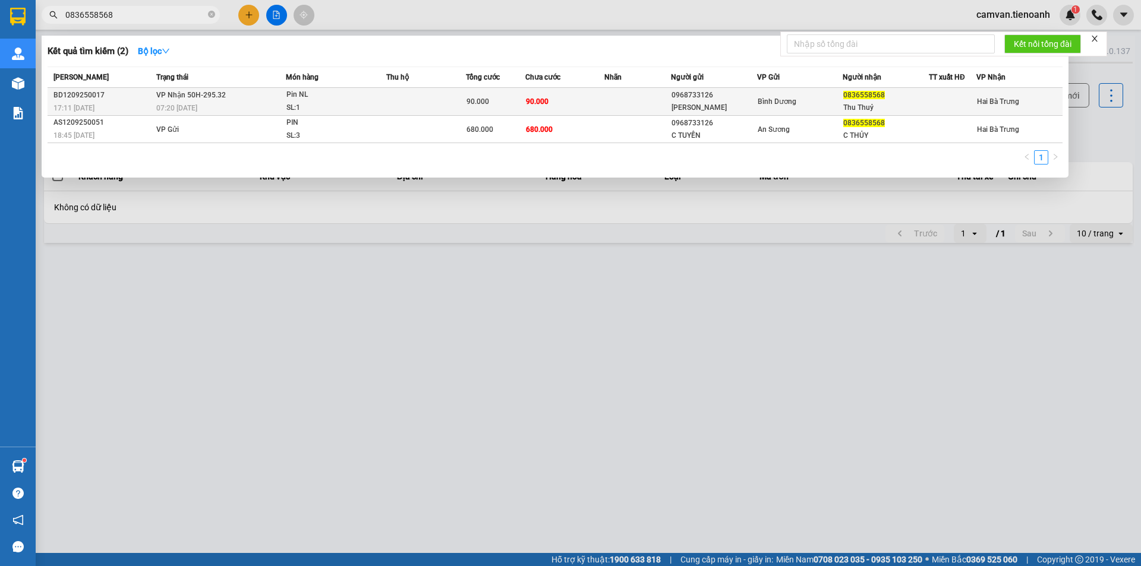
click at [215, 108] on div "07:20 [DATE]" at bounding box center [220, 108] width 129 height 13
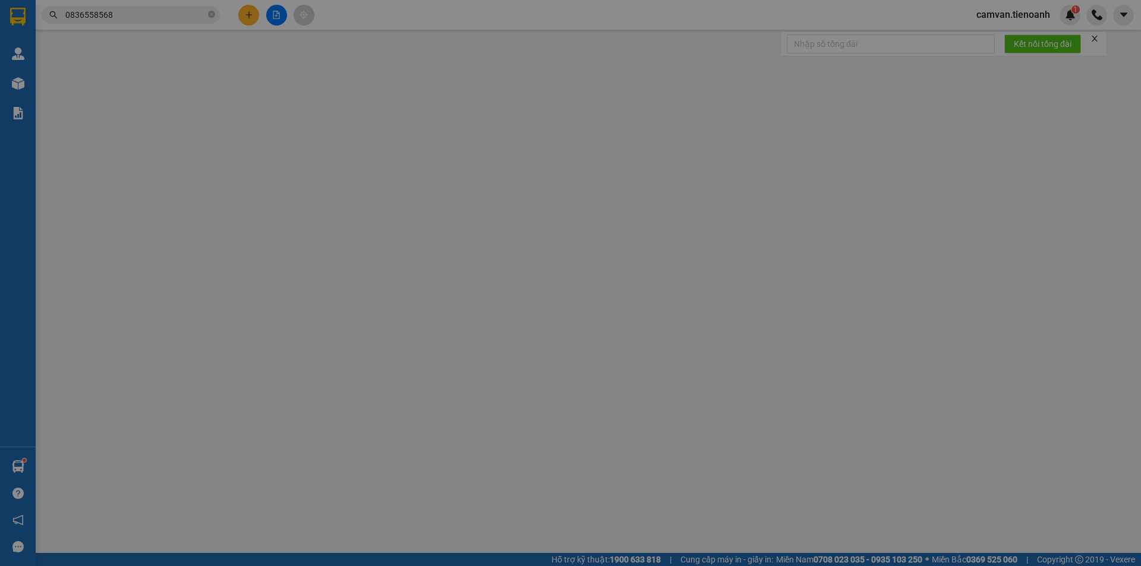
type input "0836558568"
type input "Thu Thuỷ"
type input "0968733126"
type input "[PERSON_NAME]"
type input "90.000"
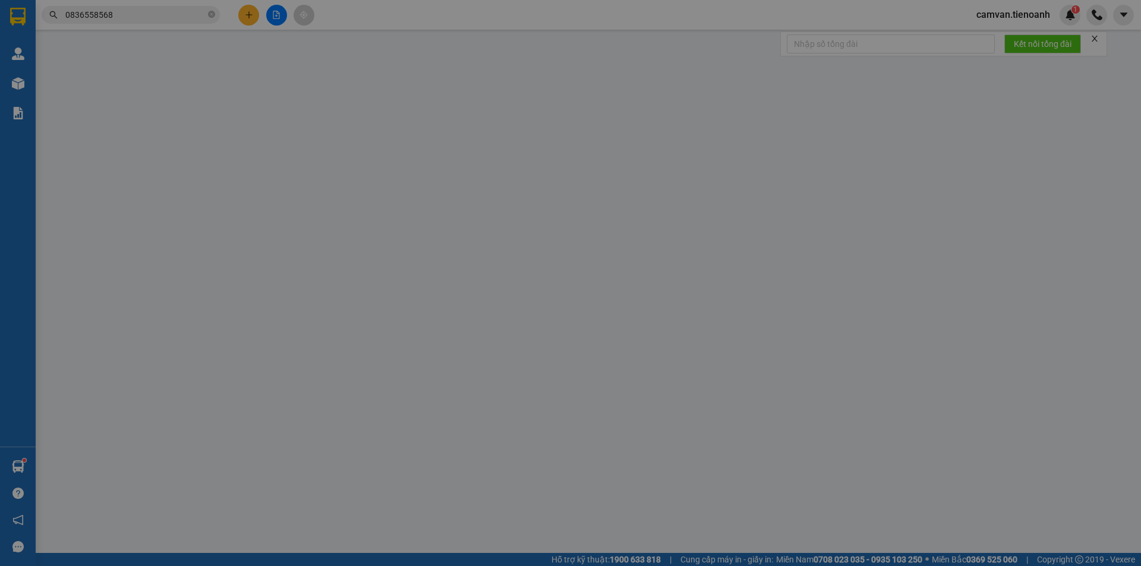
type input "90.000"
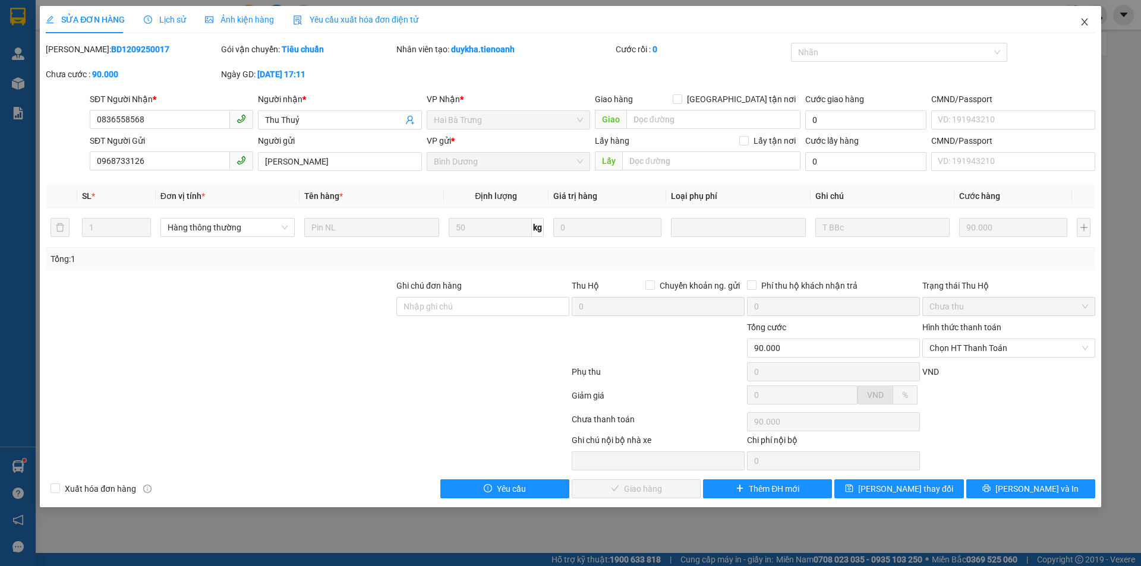
click at [1084, 24] on icon "close" at bounding box center [1084, 21] width 7 height 7
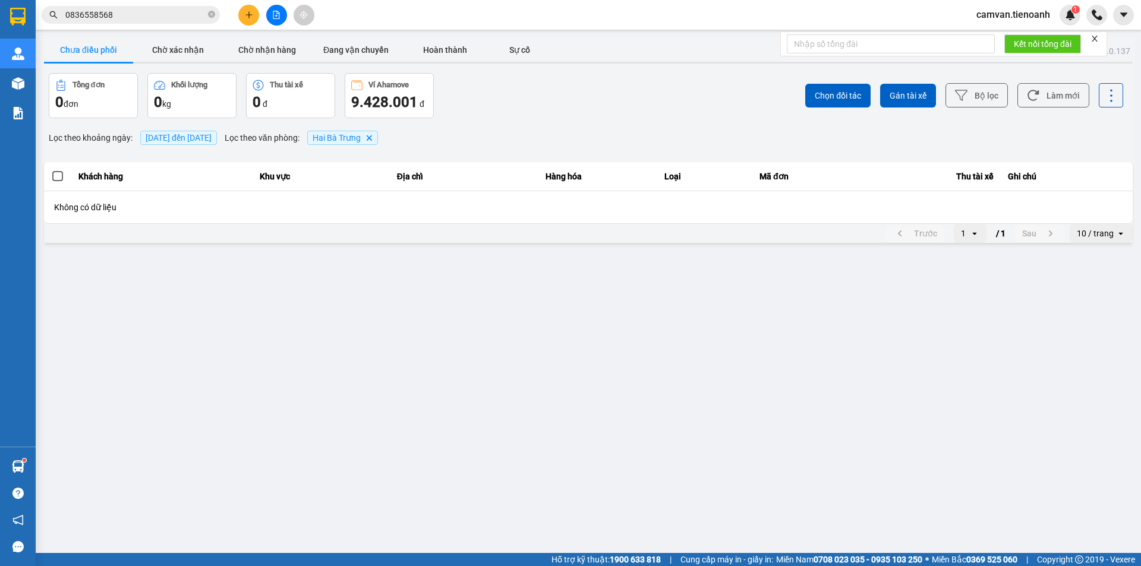
click at [132, 11] on input "0836558568" at bounding box center [135, 14] width 140 height 13
